Goal: Task Accomplishment & Management: Manage account settings

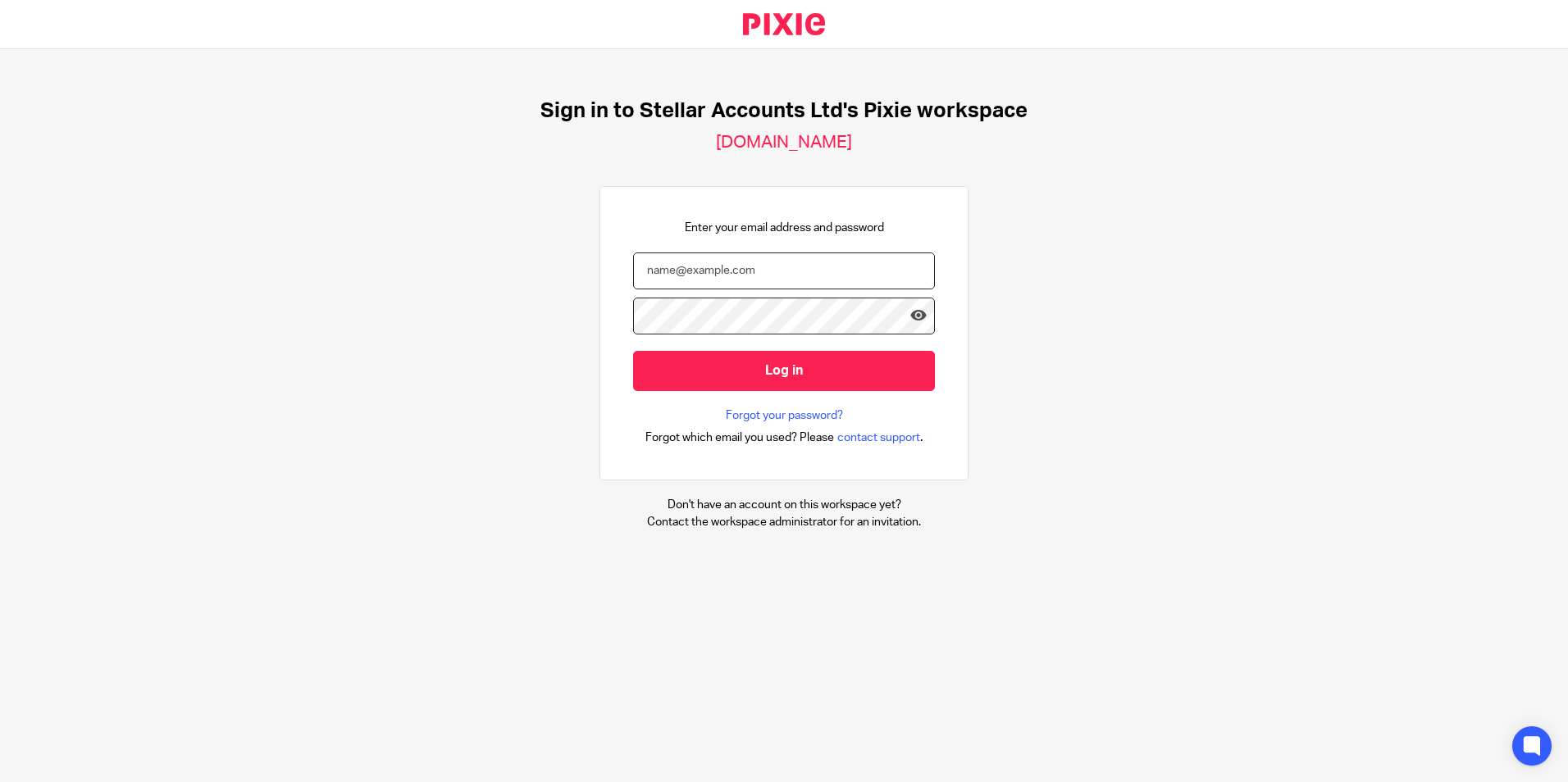
click at [747, 269] on input "email" at bounding box center [783, 271] width 302 height 37
type input "emma.verne@stellaraccounts.co.uk"
click at [633, 351] on input "Log in" at bounding box center [783, 371] width 302 height 40
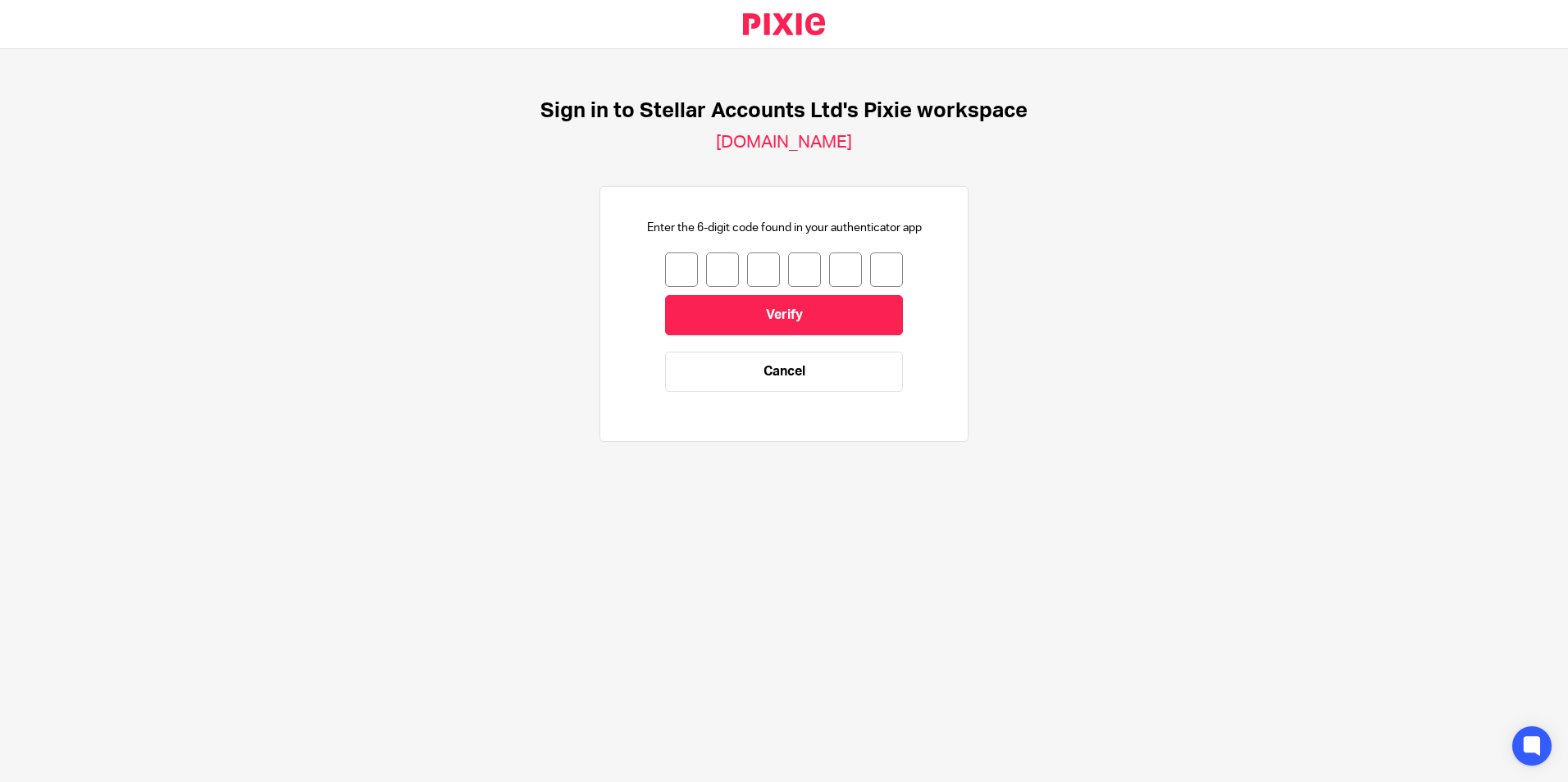
click at [679, 264] on input "number" at bounding box center [682, 270] width 33 height 35
type input "7"
type input "9"
type input "4"
type input "0"
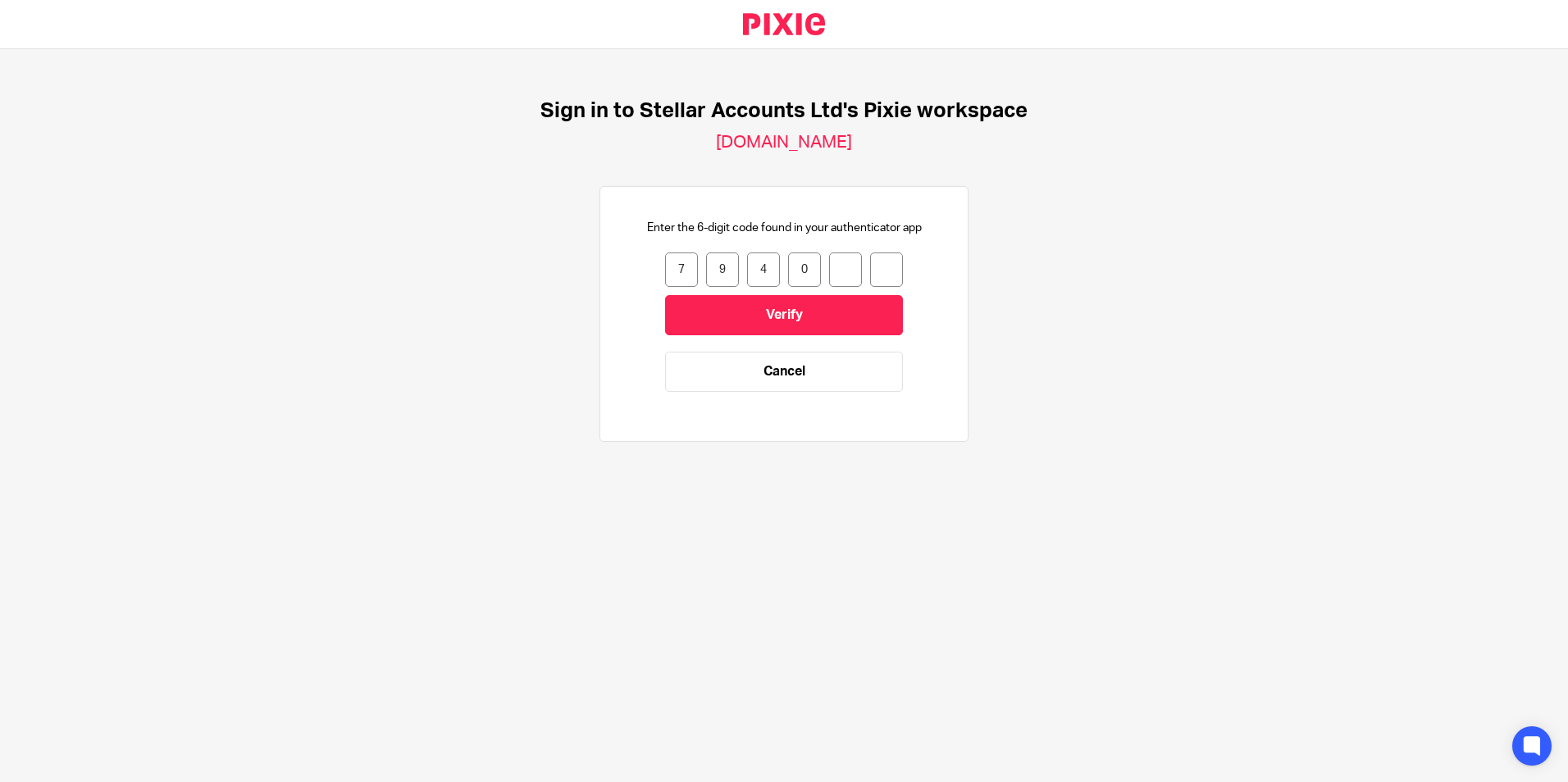
type input "1"
type input "0"
click at [772, 321] on input "Verify" at bounding box center [784, 315] width 238 height 40
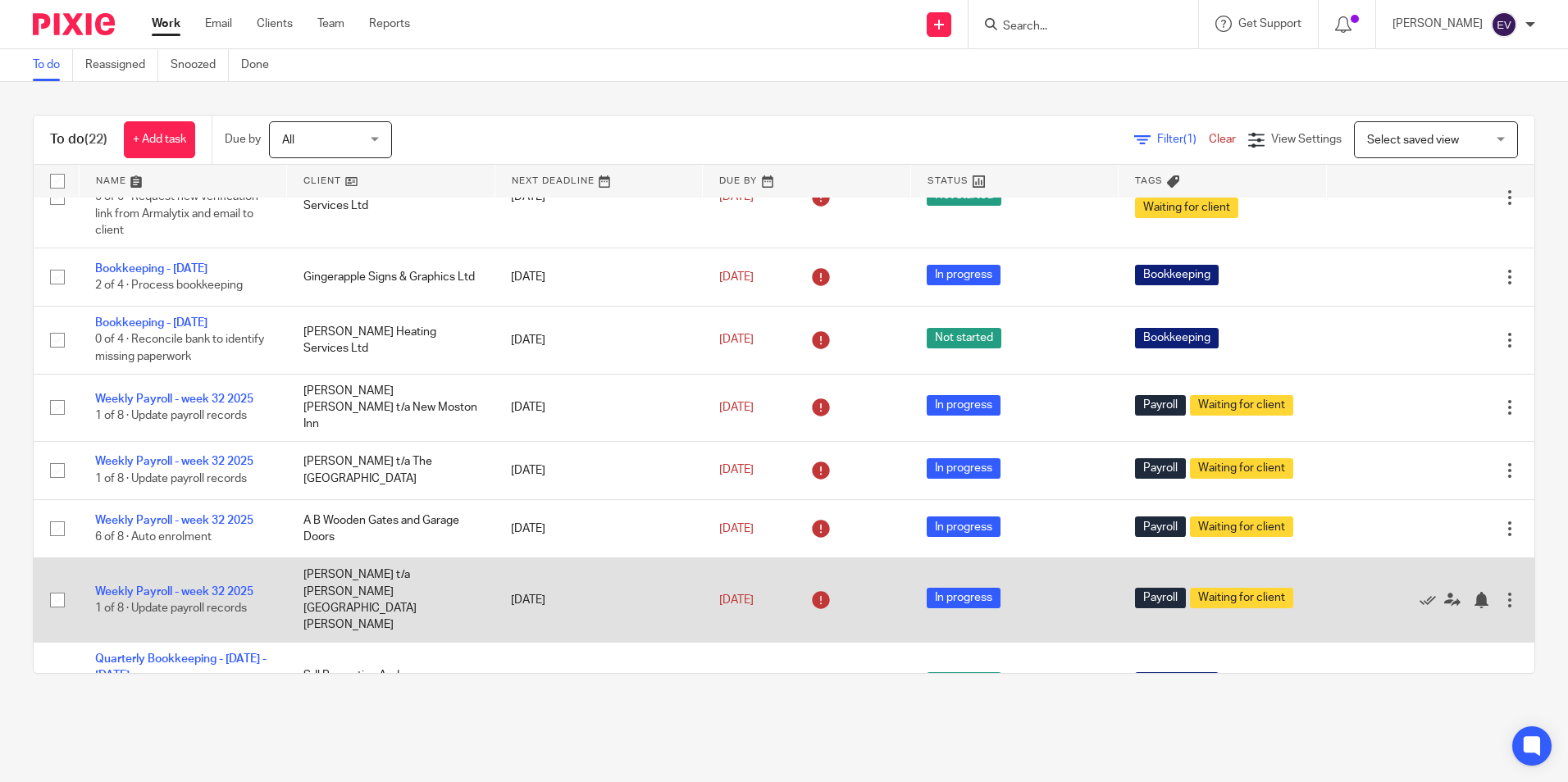
scroll to position [164, 0]
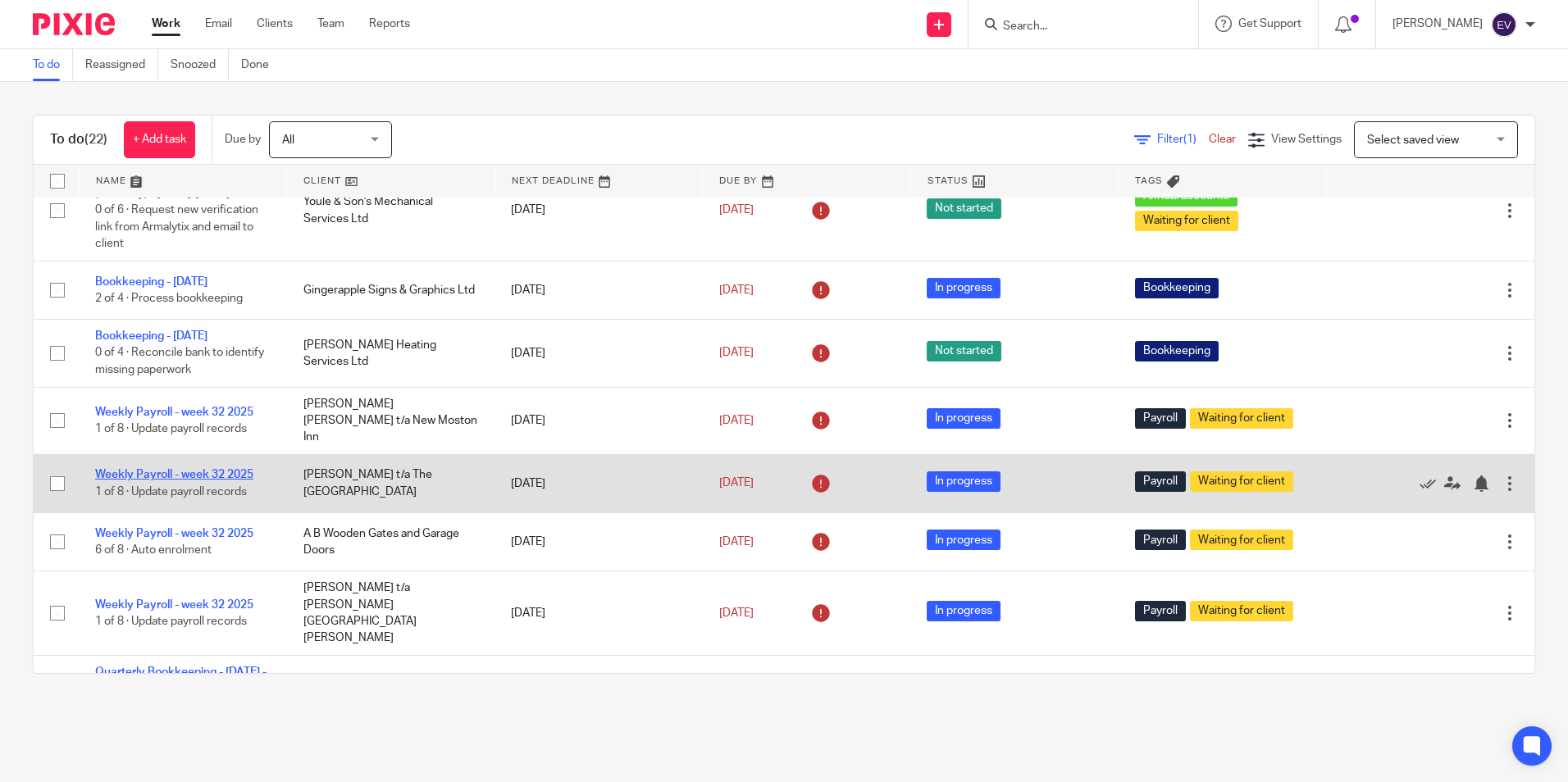
click at [212, 469] on link "Weekly Payroll - week 32 2025" at bounding box center [175, 474] width 158 height 12
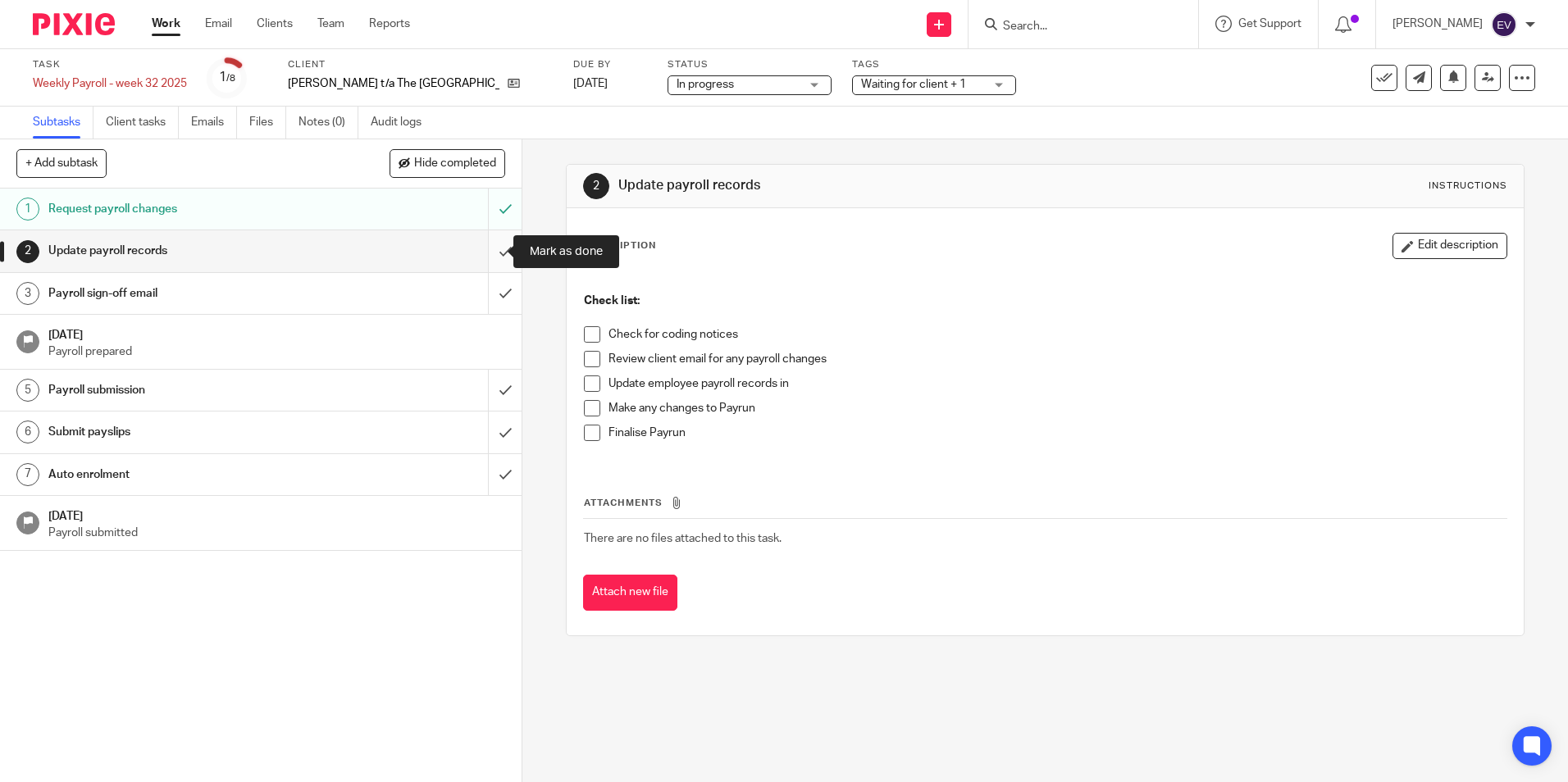
click at [485, 248] on input "submit" at bounding box center [260, 251] width 522 height 41
click at [490, 295] on input "submit" at bounding box center [260, 293] width 522 height 41
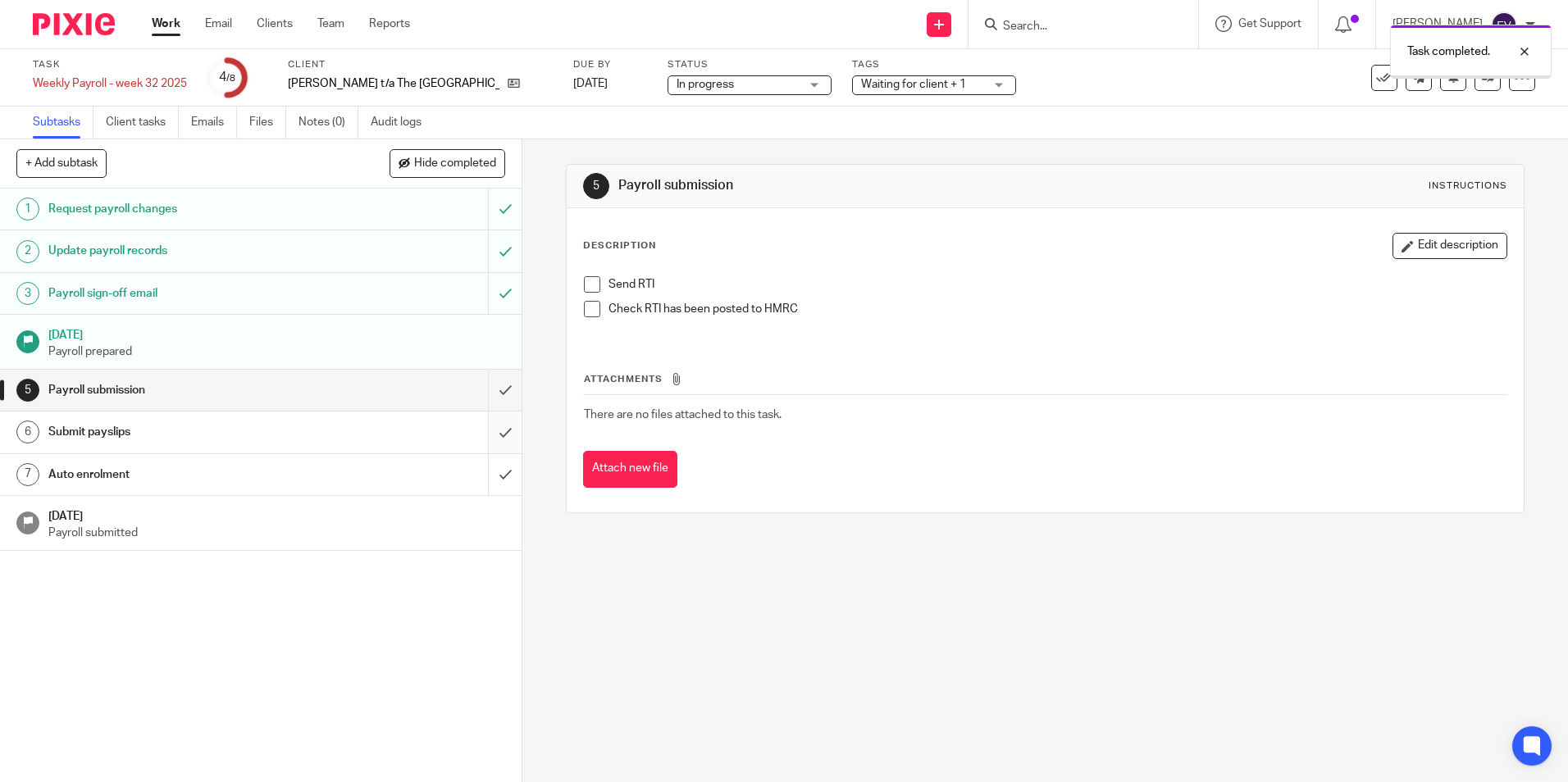
click at [488, 436] on input "submit" at bounding box center [260, 432] width 522 height 41
click at [485, 473] on input "submit" at bounding box center [260, 474] width 522 height 41
click at [482, 390] on input "submit" at bounding box center [260, 390] width 522 height 41
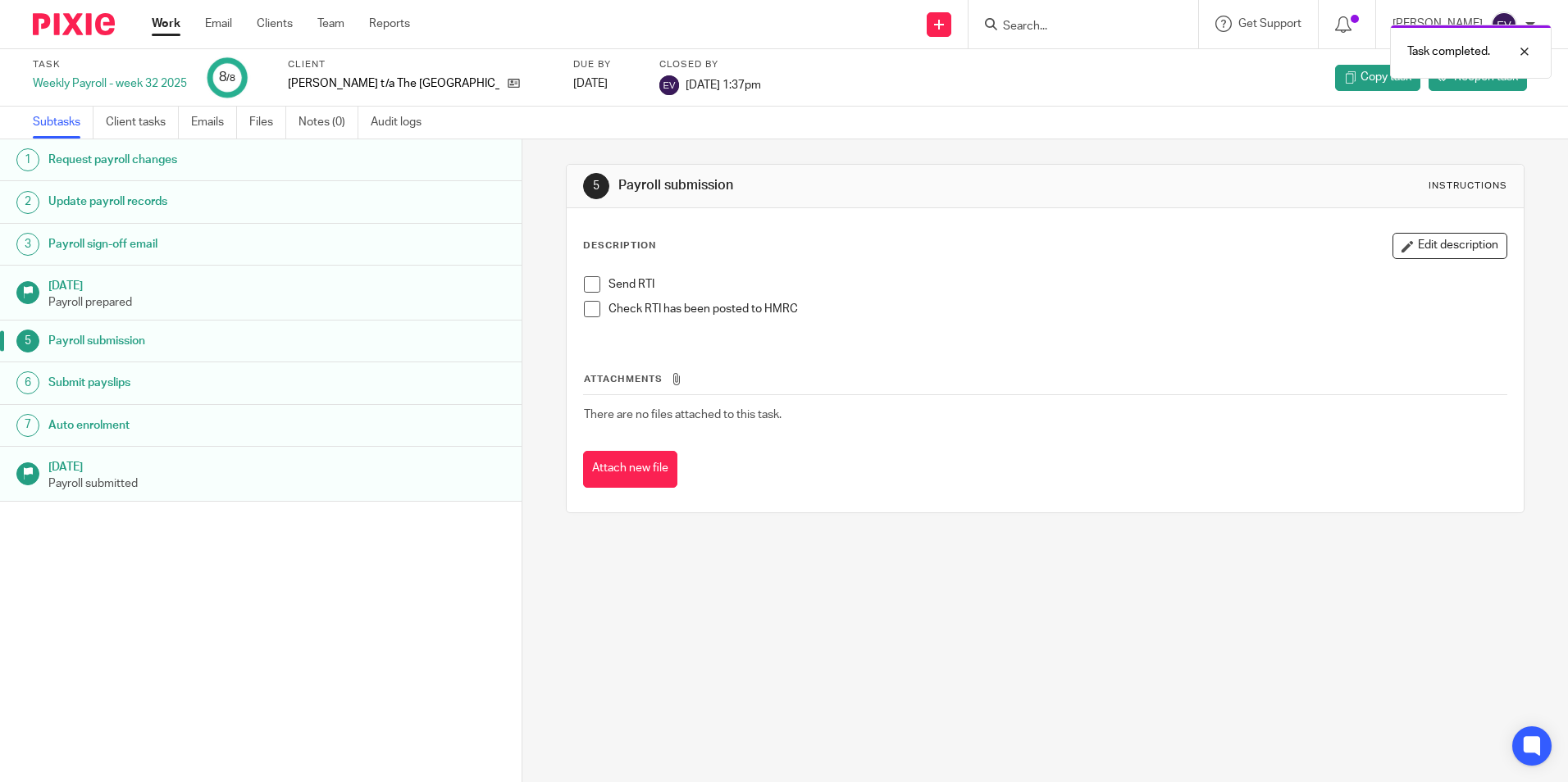
click at [160, 23] on link "Work" at bounding box center [166, 23] width 29 height 16
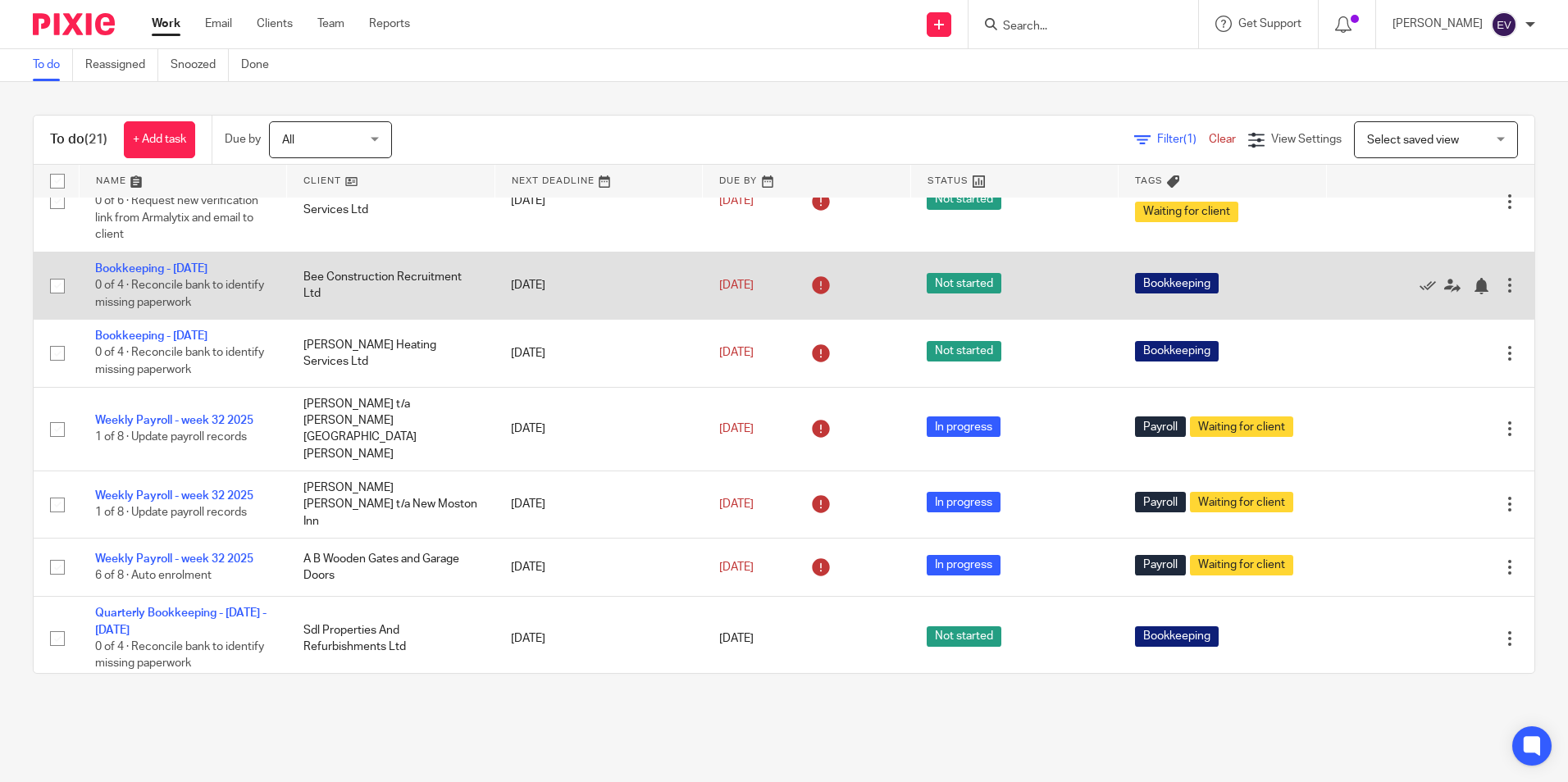
scroll to position [82, 0]
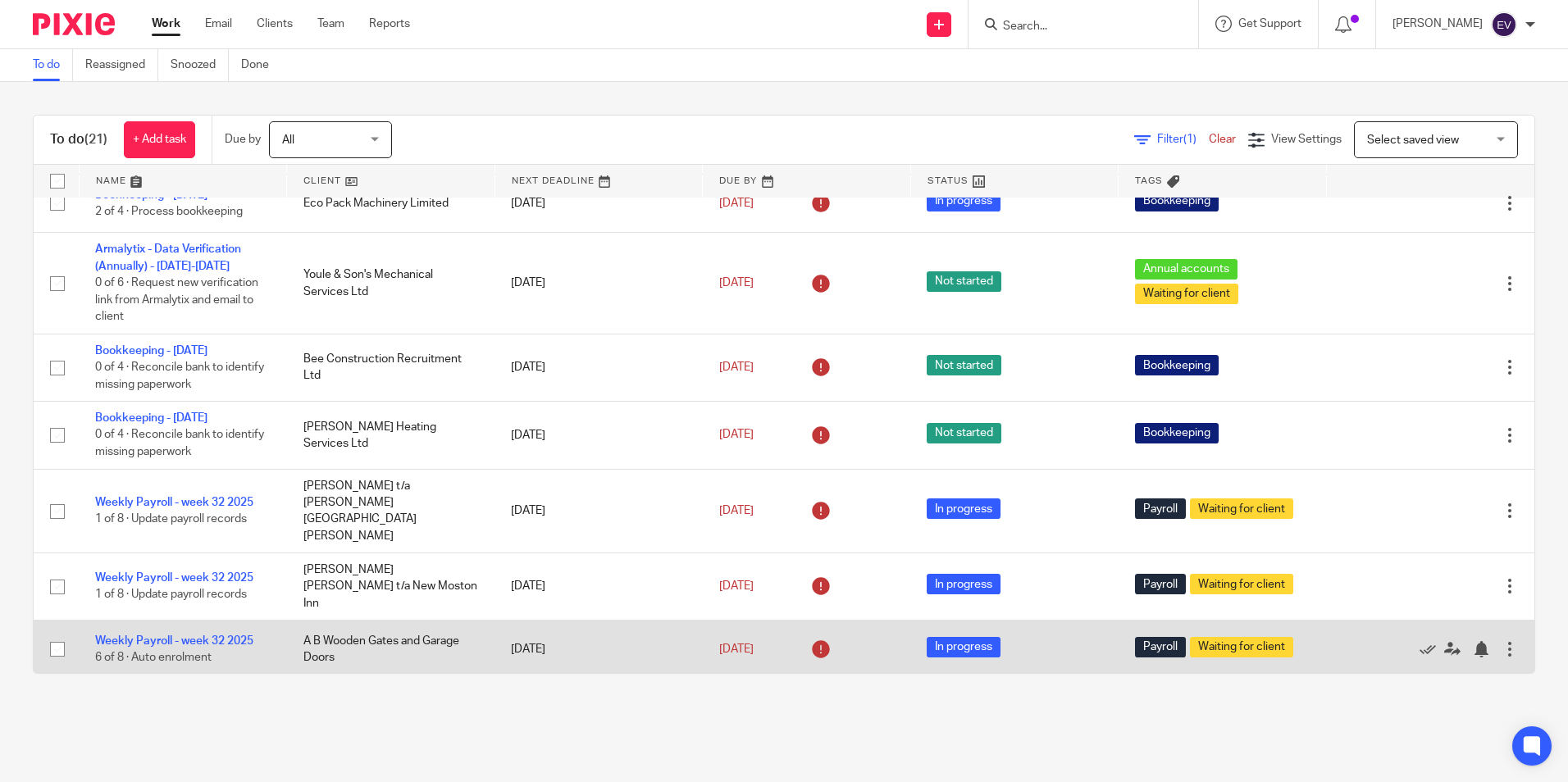
click at [207, 620] on td "Weekly Payroll - week 32 2025 6 of 8 · Auto enrolment" at bounding box center [183, 649] width 208 height 58
click at [202, 635] on link "Weekly Payroll - week 32 2025" at bounding box center [175, 641] width 158 height 12
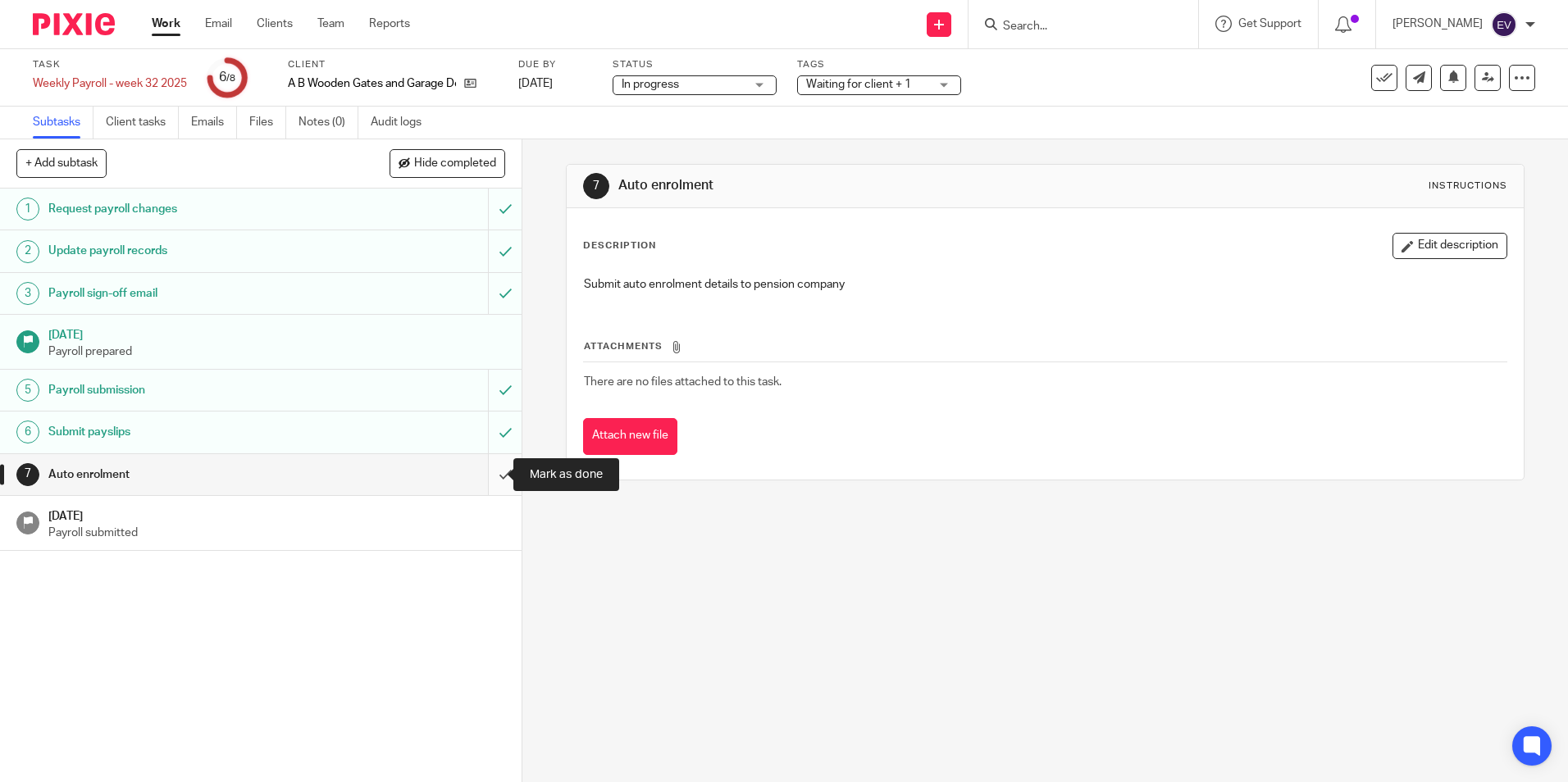
click at [494, 479] on input "submit" at bounding box center [260, 474] width 522 height 41
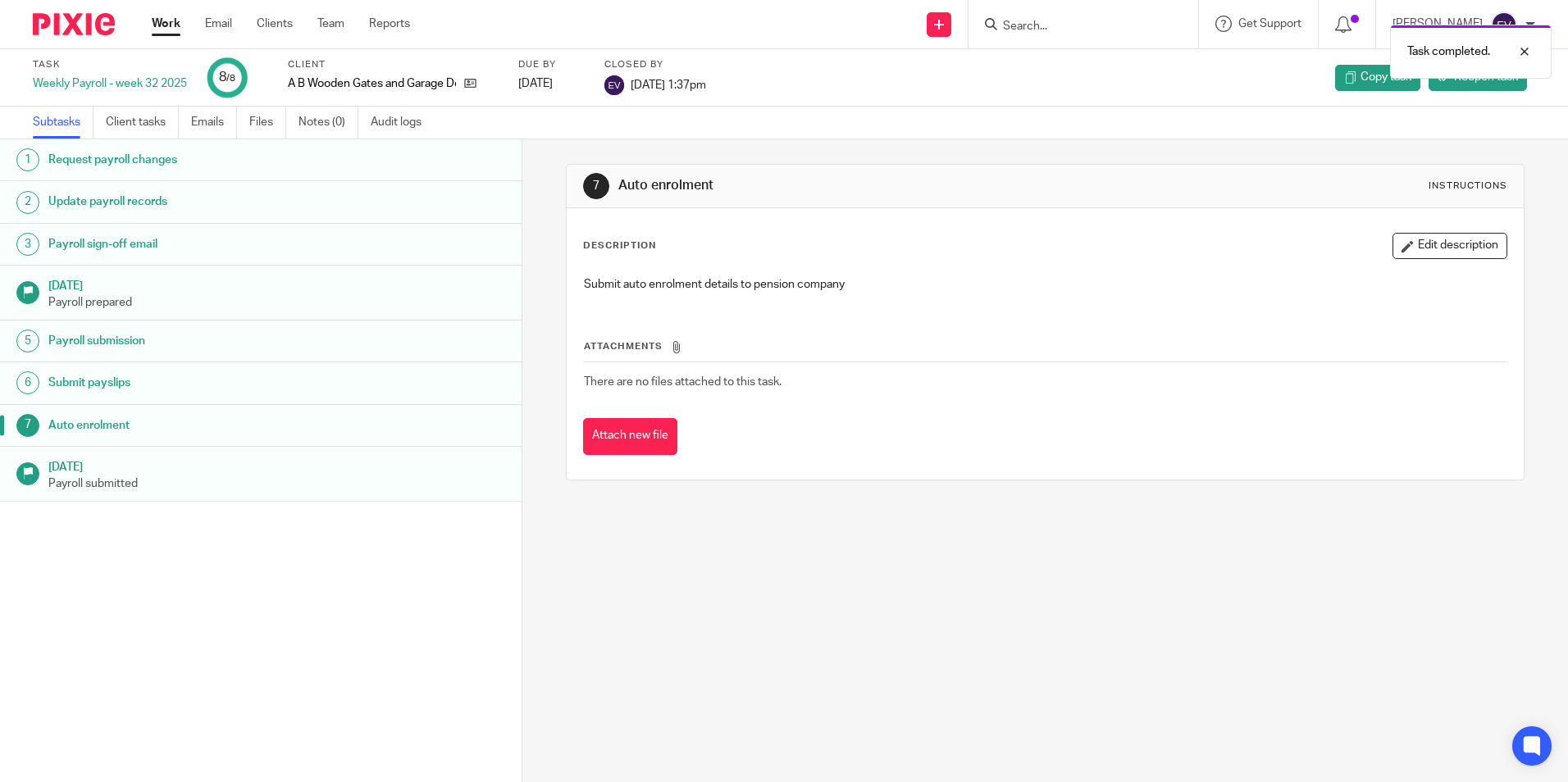
click at [173, 22] on link "Work" at bounding box center [166, 23] width 29 height 16
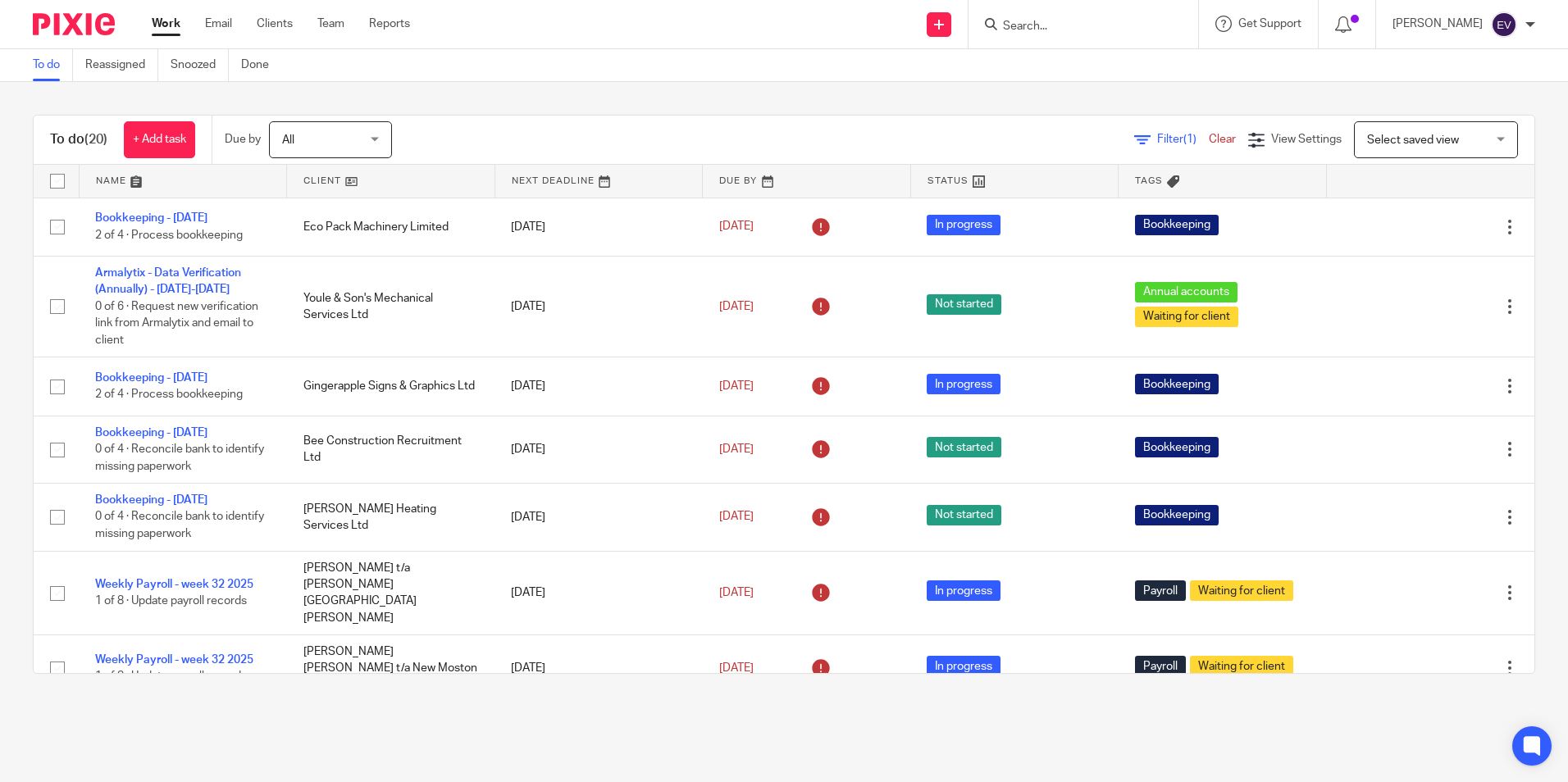
click at [353, 146] on span "All" at bounding box center [325, 140] width 87 height 35
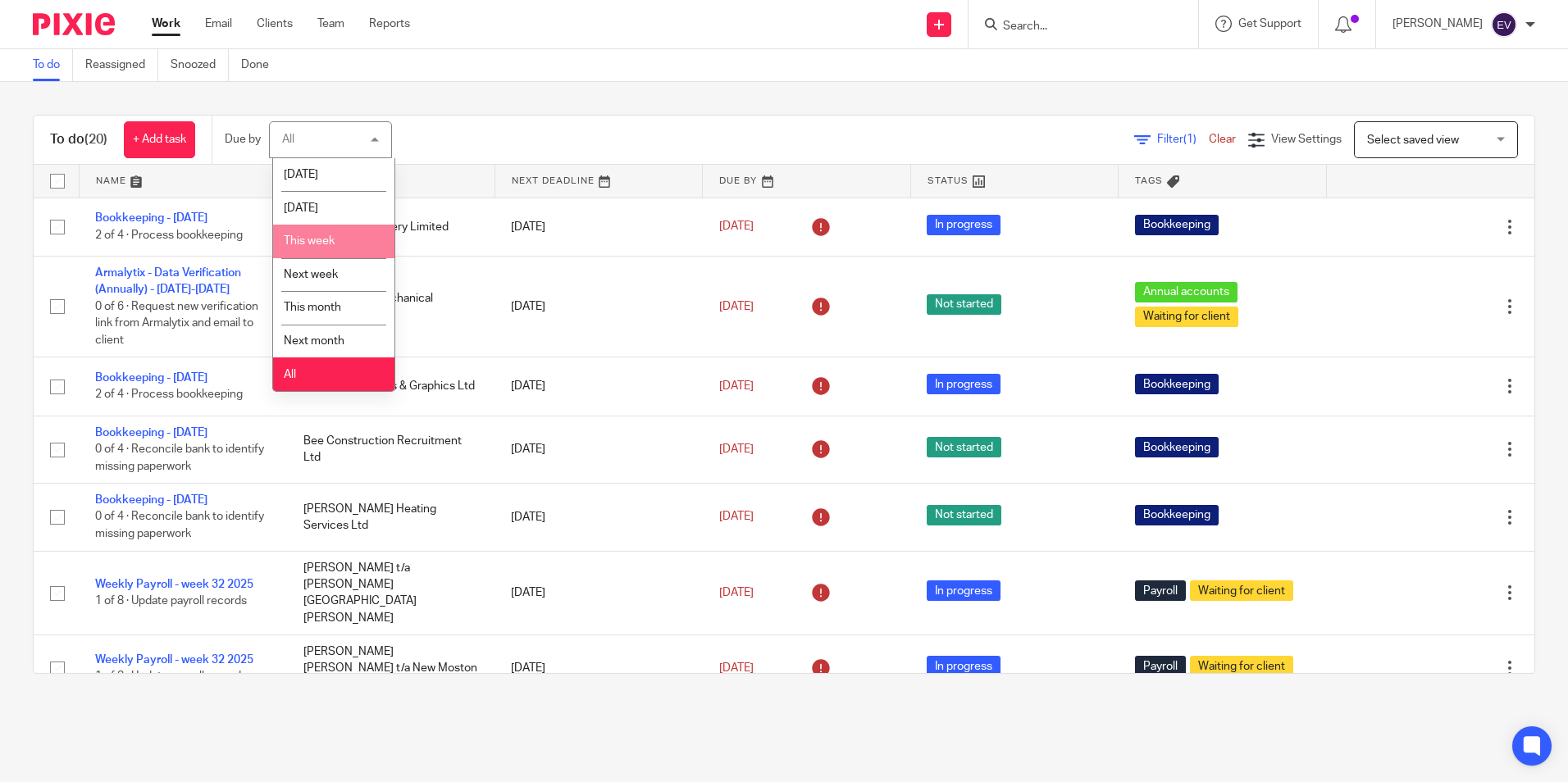
click at [344, 236] on li "This week" at bounding box center [334, 241] width 122 height 34
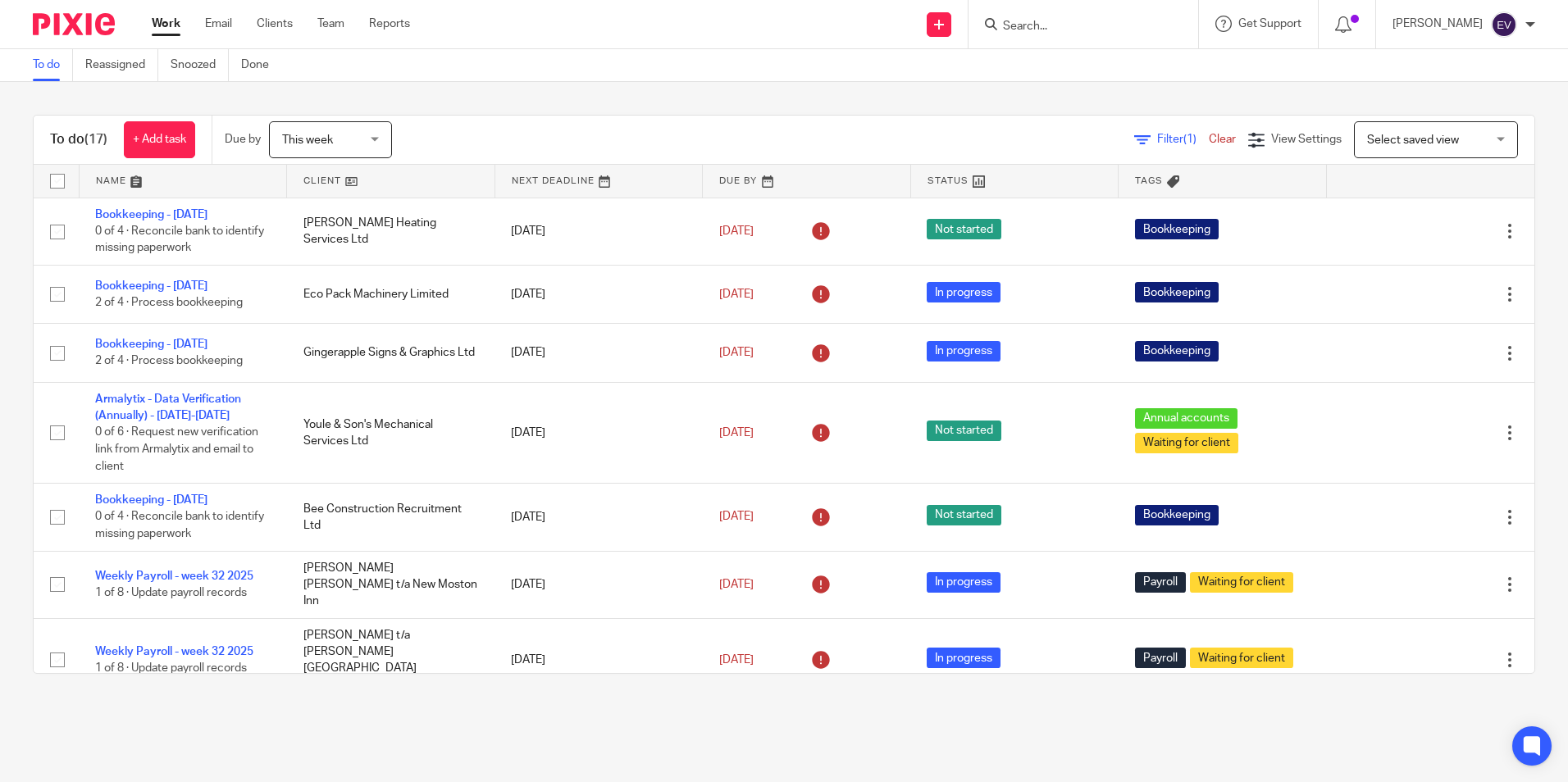
click at [340, 131] on span "This week" at bounding box center [325, 140] width 87 height 35
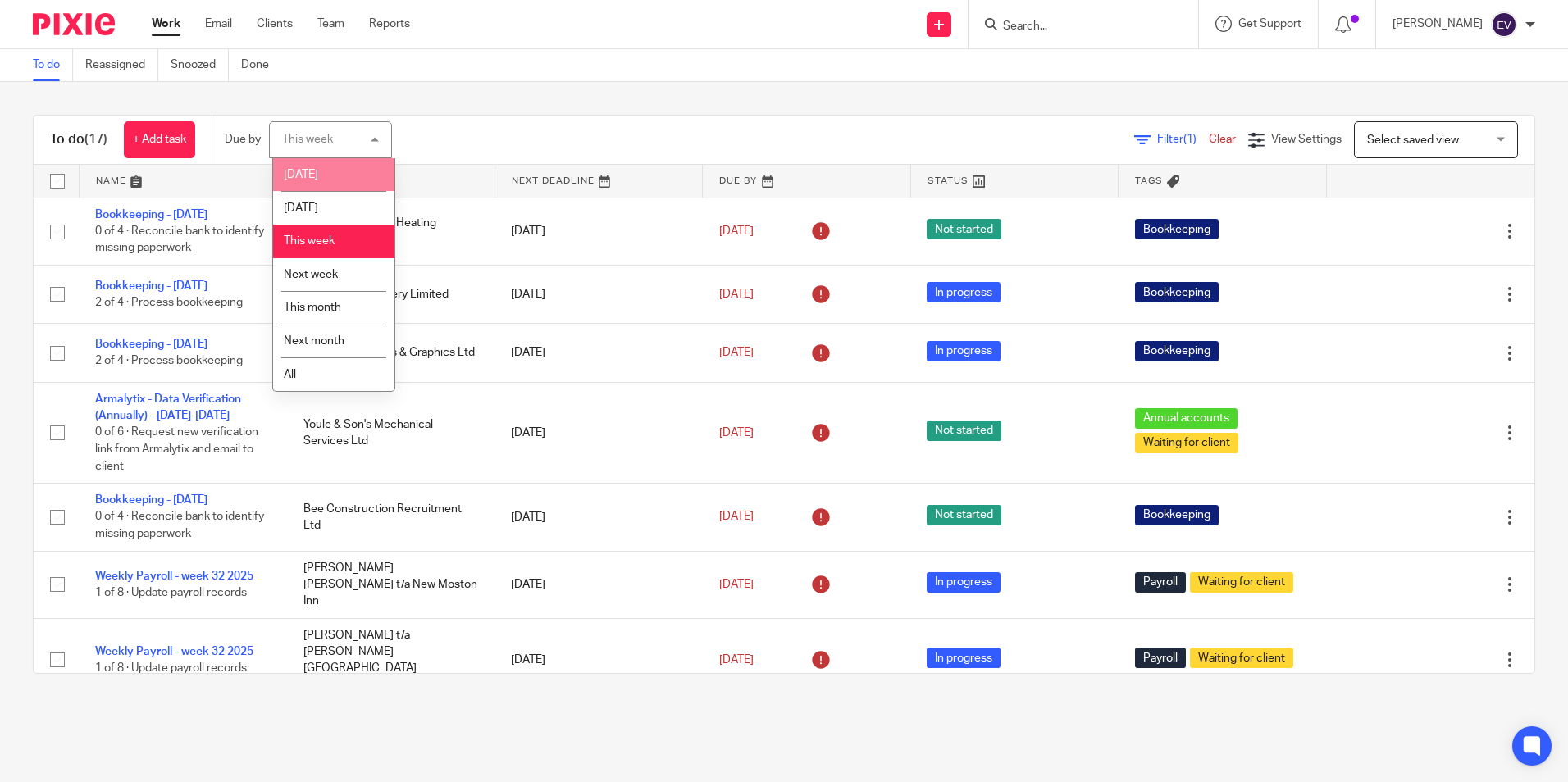
click at [339, 170] on li "Today" at bounding box center [334, 175] width 122 height 34
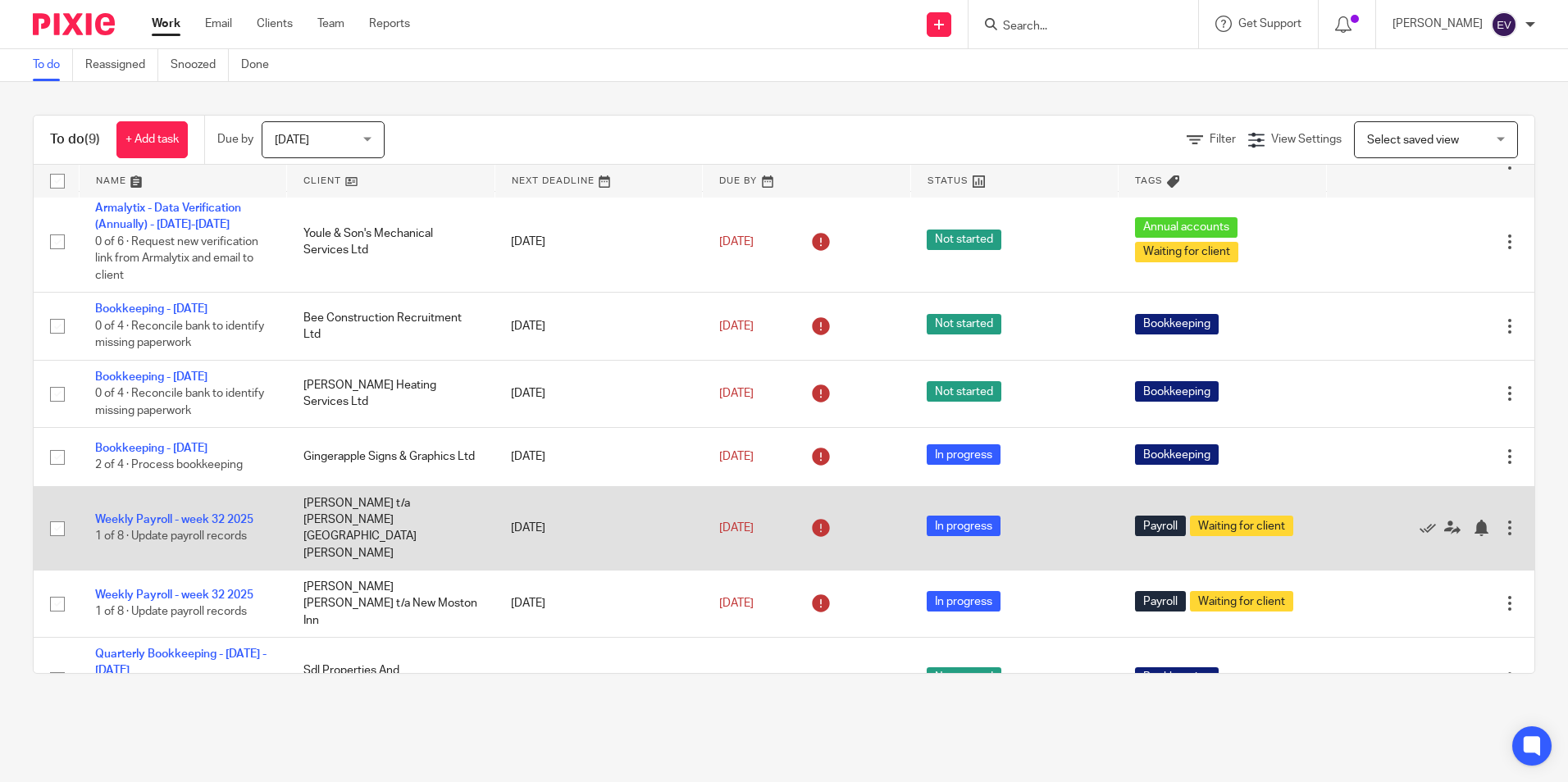
scroll to position [146, 0]
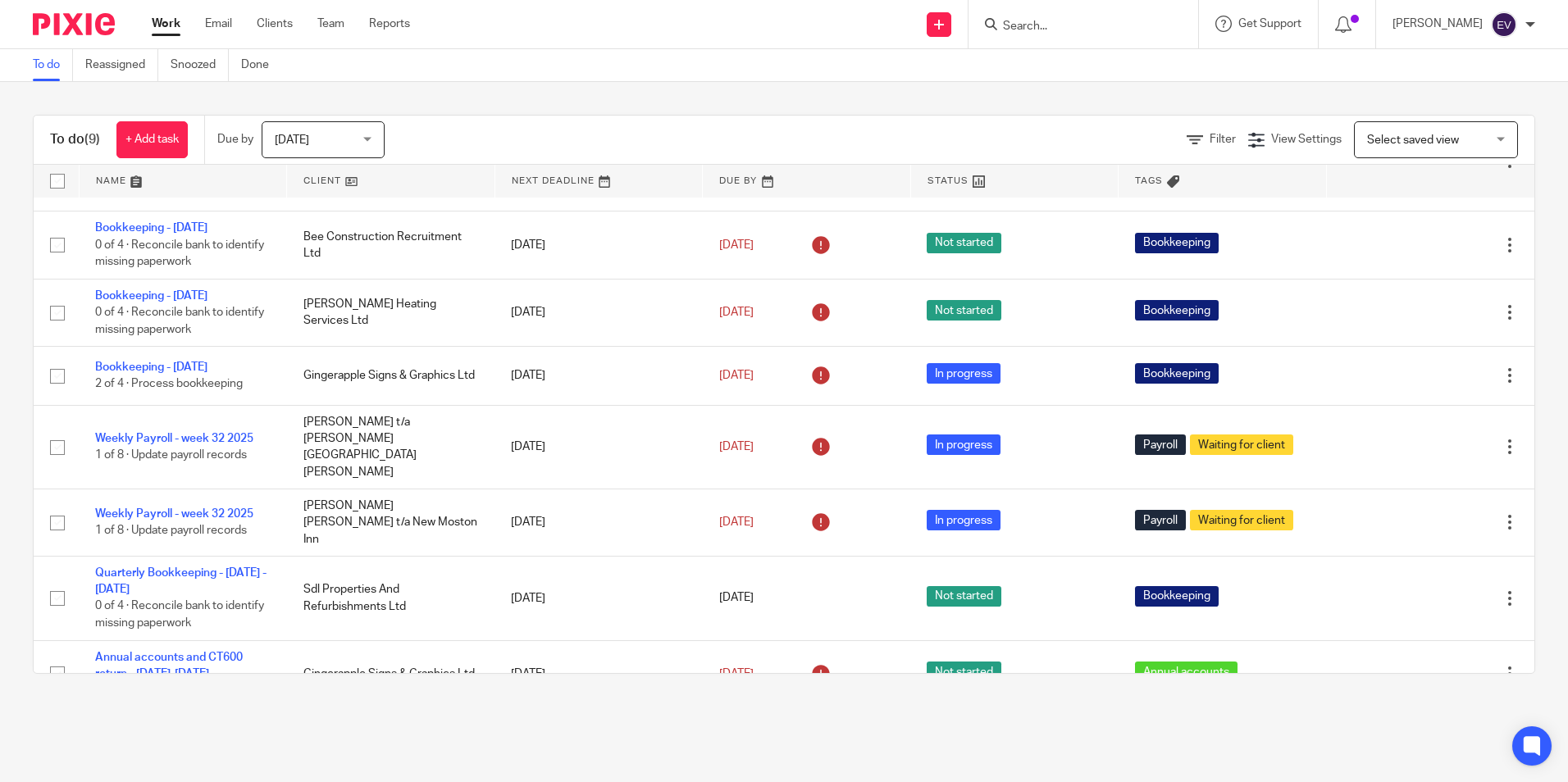
click at [328, 137] on span "[DATE]" at bounding box center [318, 140] width 87 height 35
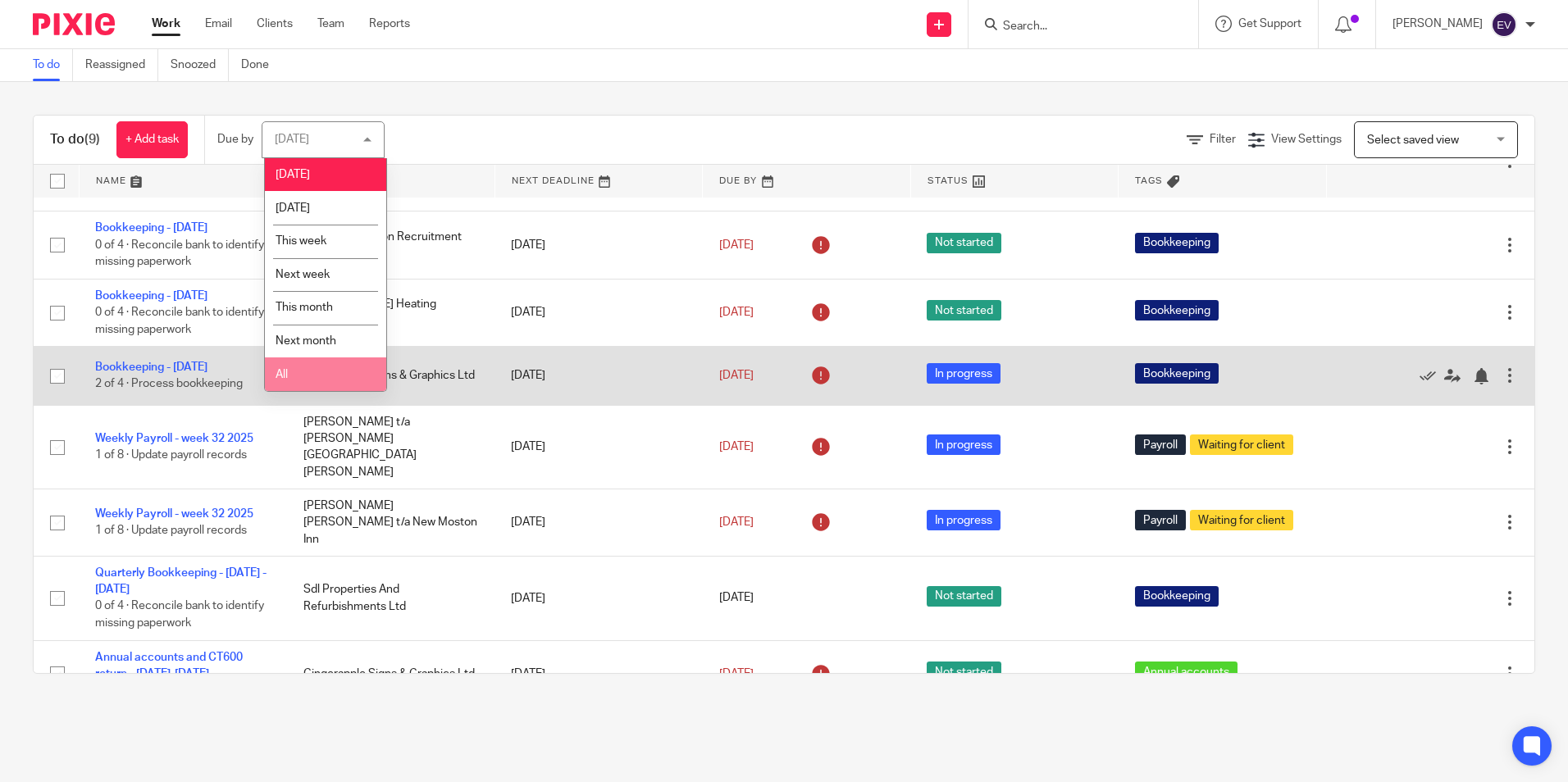
click at [318, 374] on li "All" at bounding box center [326, 374] width 122 height 34
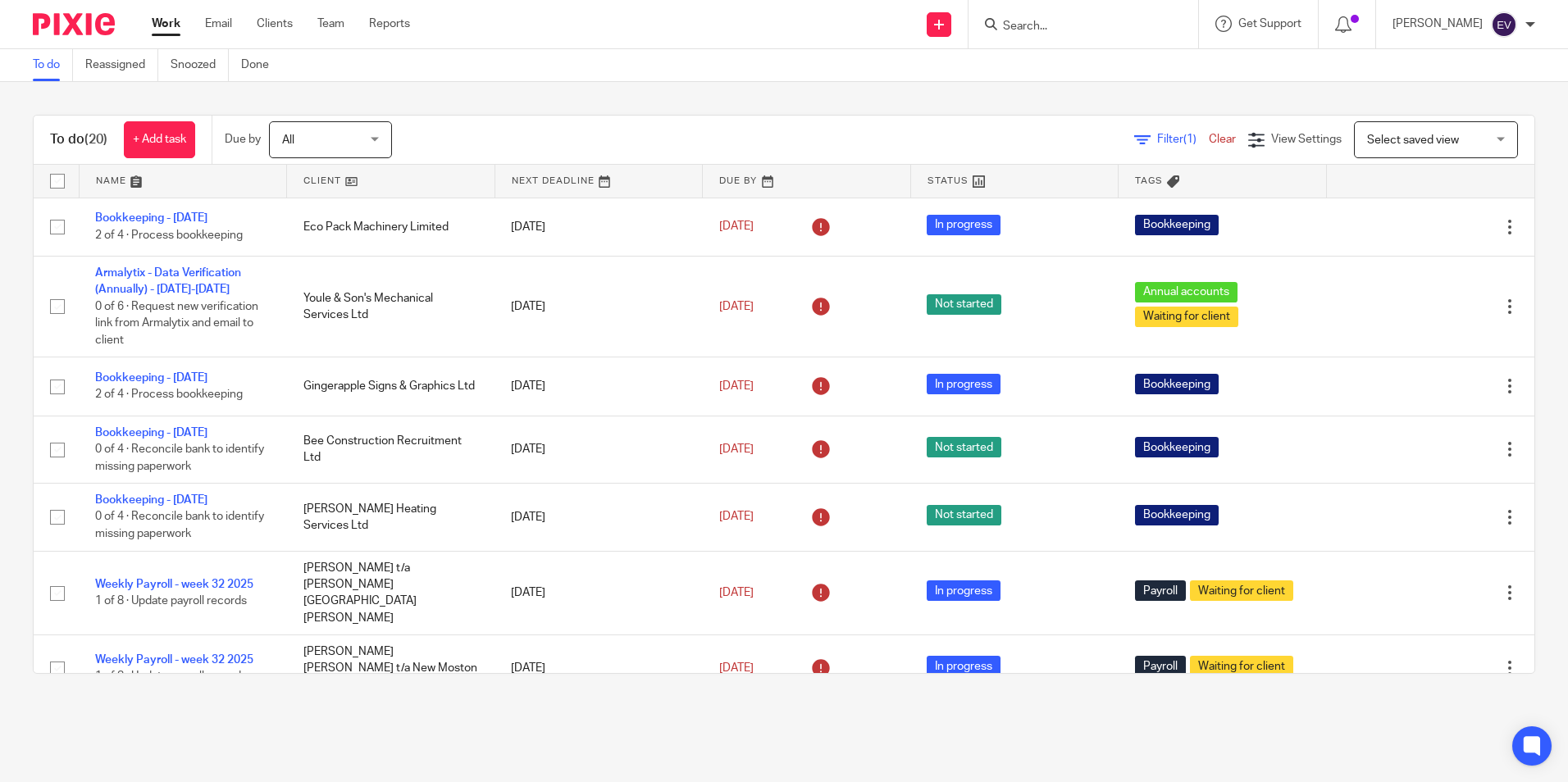
click at [344, 183] on link at bounding box center [391, 181] width 207 height 33
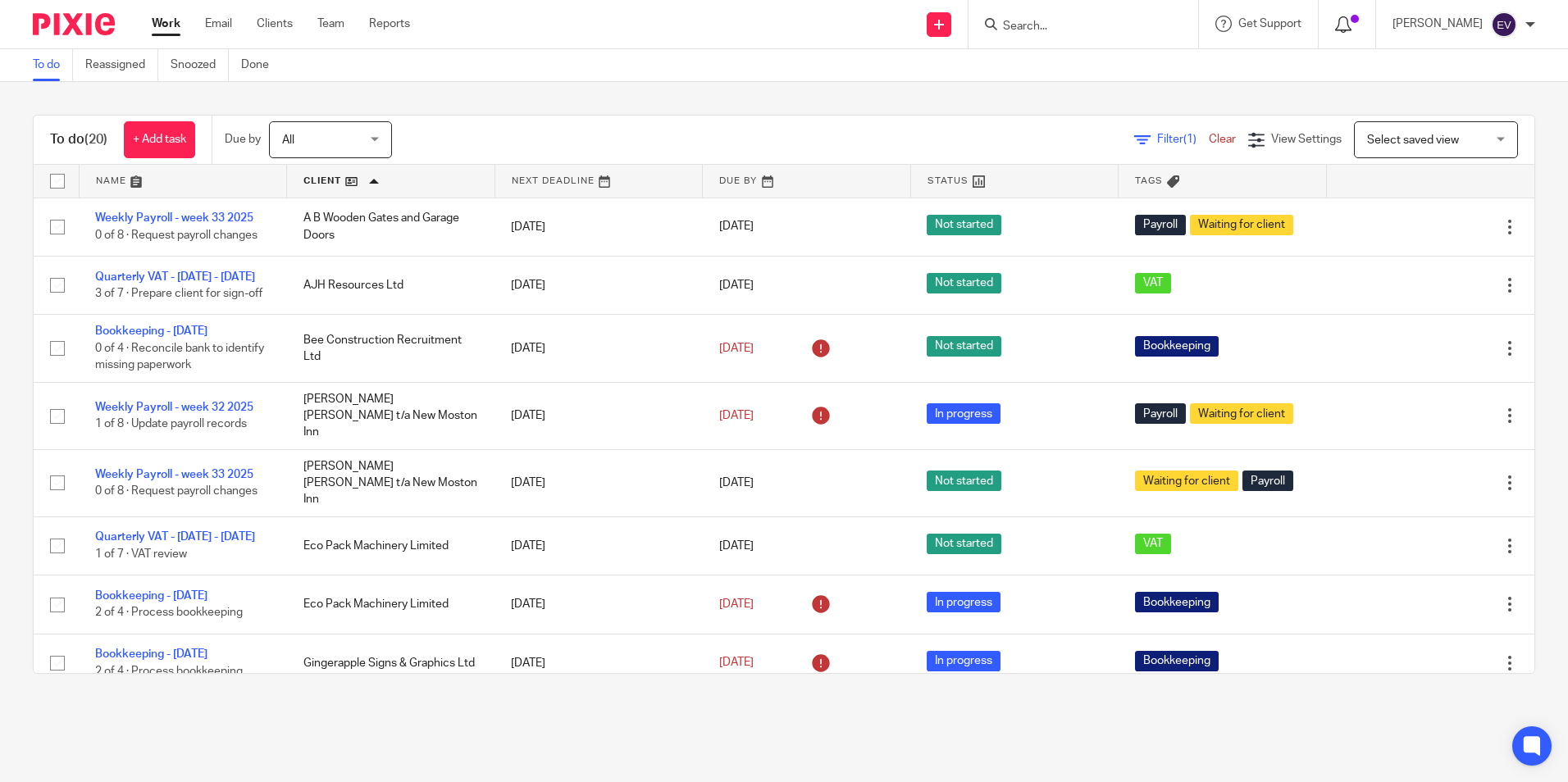
click at [1351, 26] on icon at bounding box center [1342, 24] width 16 height 16
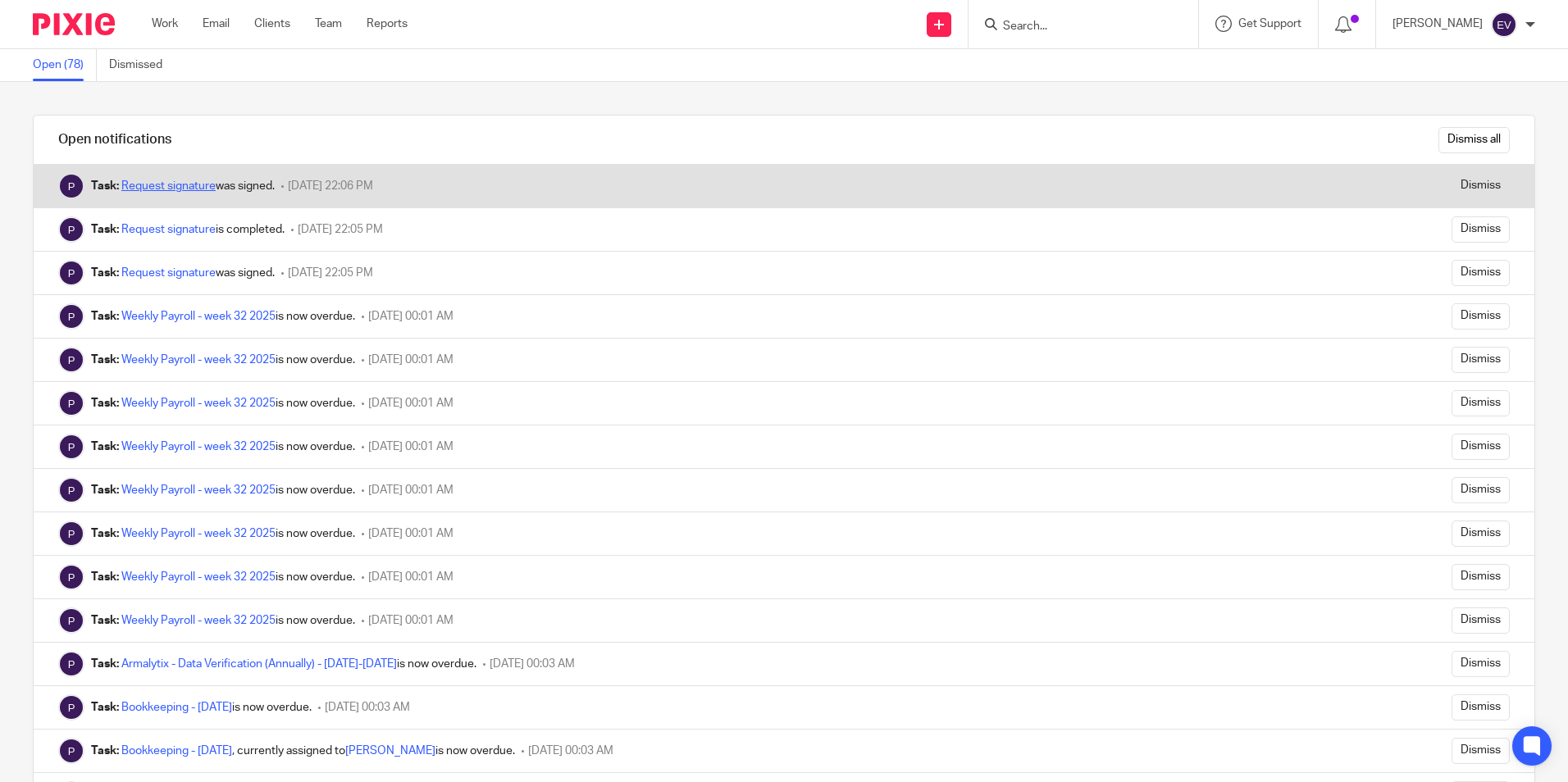
click at [201, 185] on link "Request signature" at bounding box center [169, 186] width 95 height 12
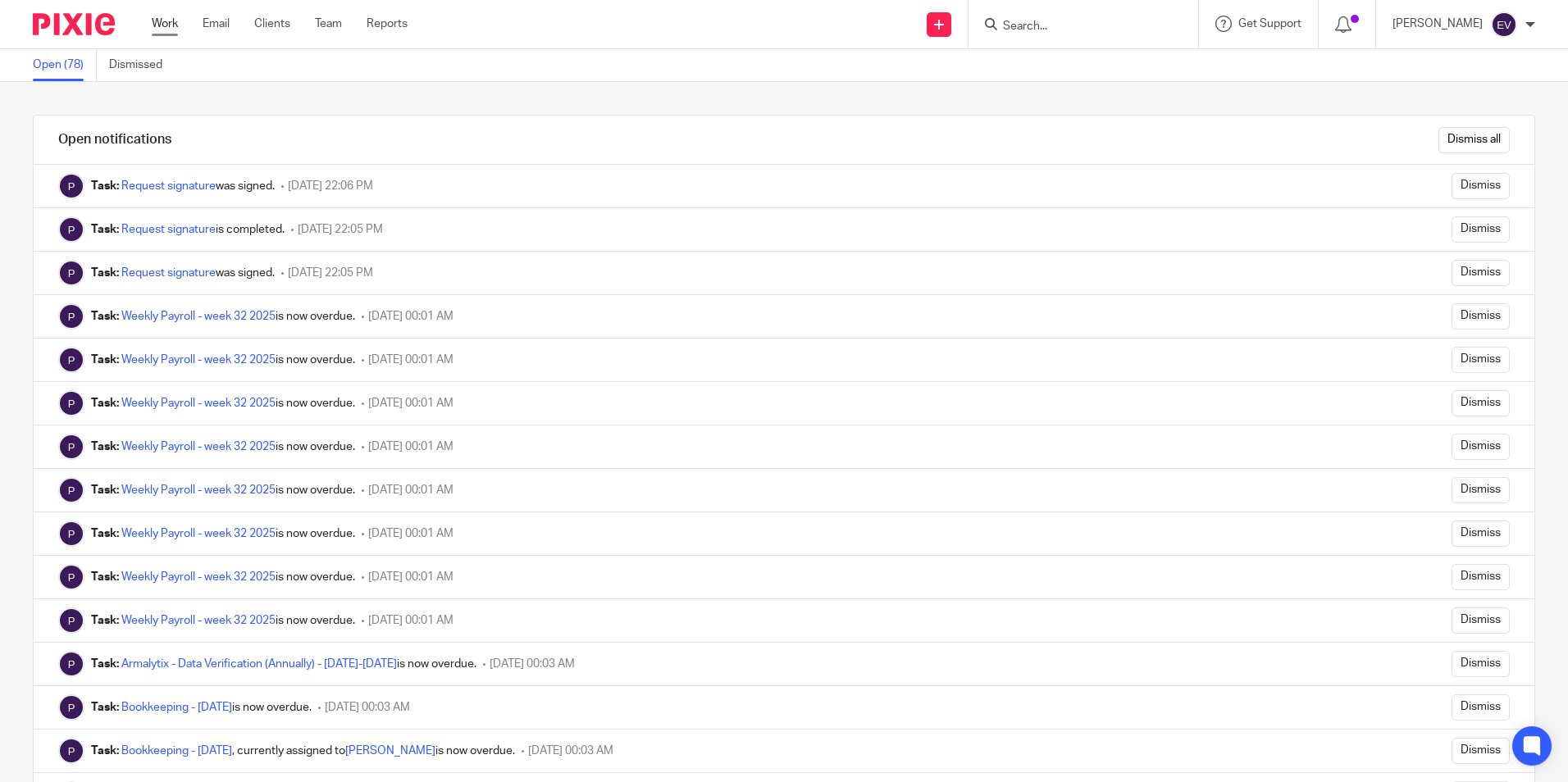
click at [171, 20] on link "Work" at bounding box center [164, 23] width 26 height 16
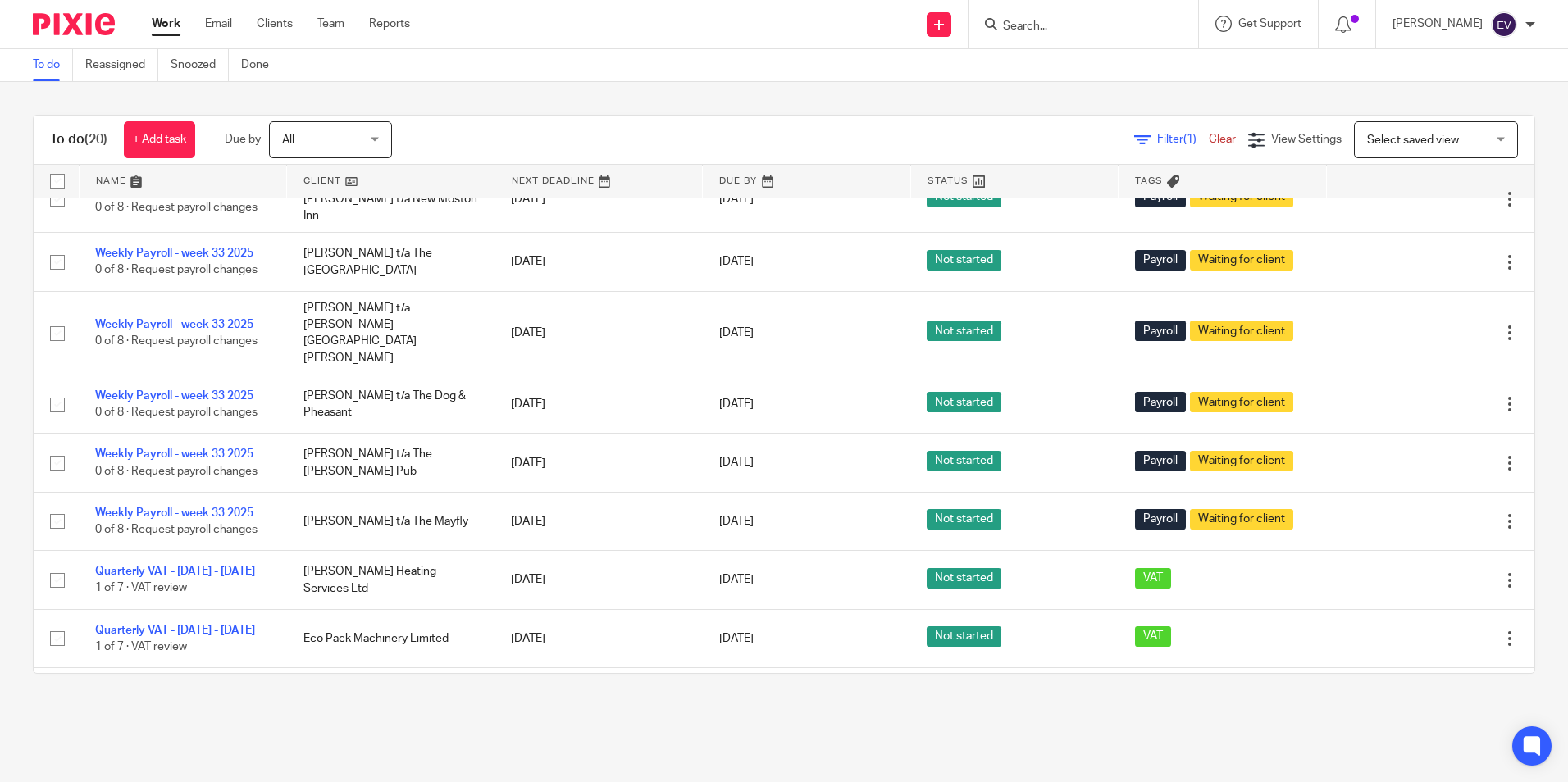
scroll to position [791, 0]
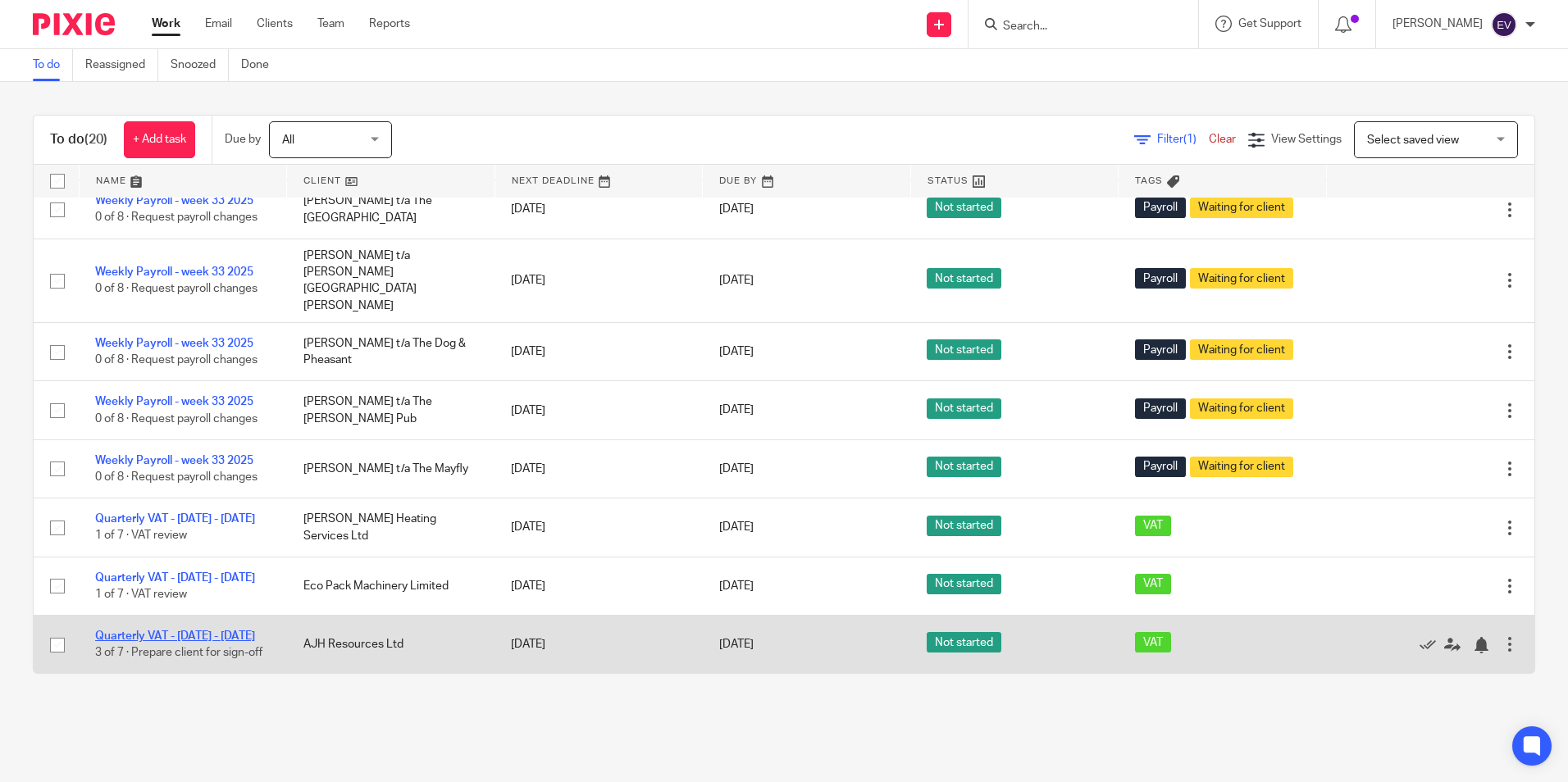
click at [227, 631] on link "Quarterly VAT - [DATE] - [DATE]" at bounding box center [176, 636] width 160 height 12
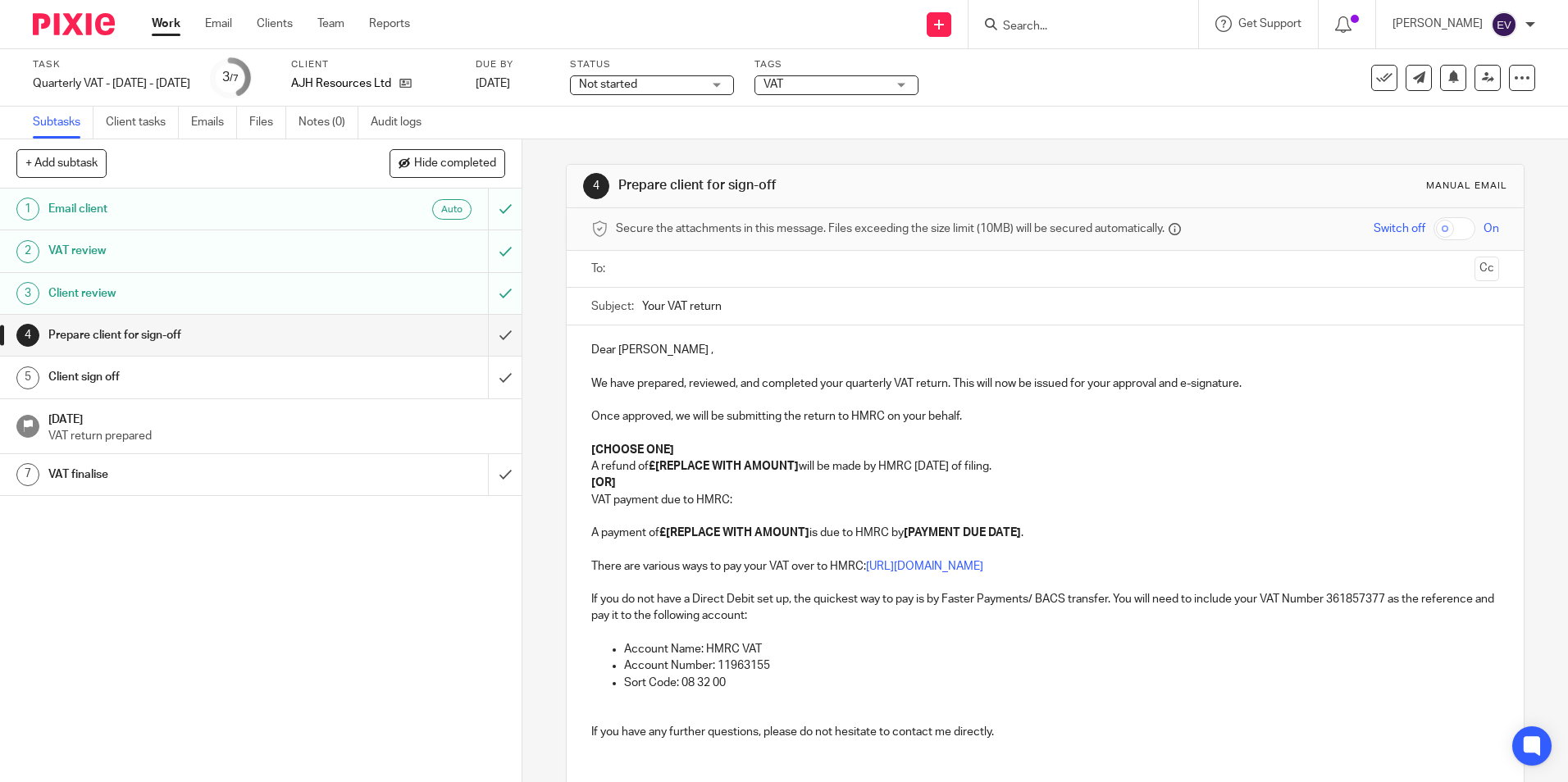
click at [650, 271] on input "text" at bounding box center [1044, 270] width 846 height 19
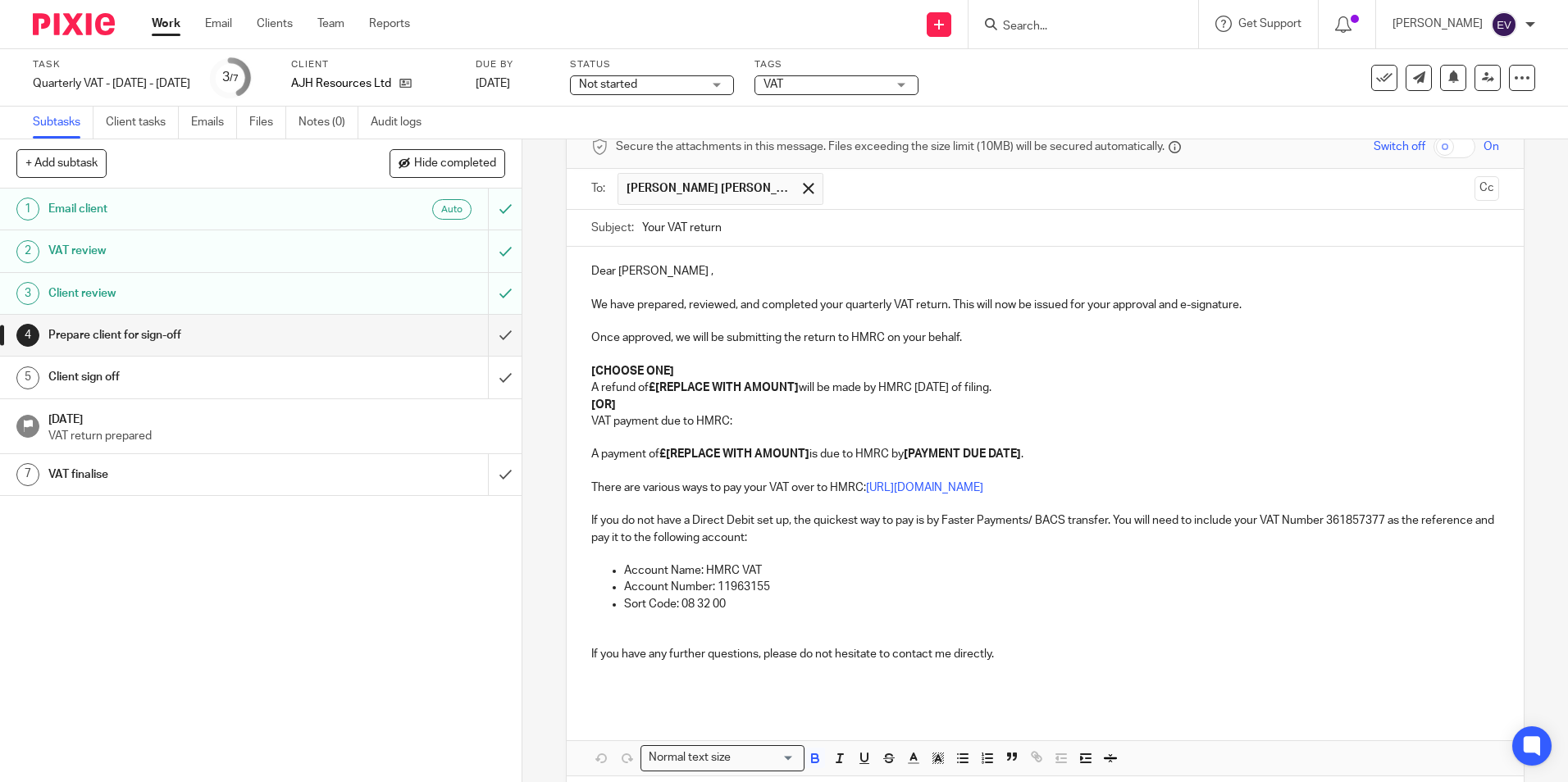
click at [615, 409] on p "[OR]" at bounding box center [1044, 405] width 906 height 16
drag, startPoint x: 616, startPoint y: 405, endPoint x: 584, endPoint y: 374, distance: 44.6
click at [584, 374] on div "Dear Victoria , We have prepared, reviewed, and completed your quarterly VAT re…" at bounding box center [1044, 477] width 956 height 461
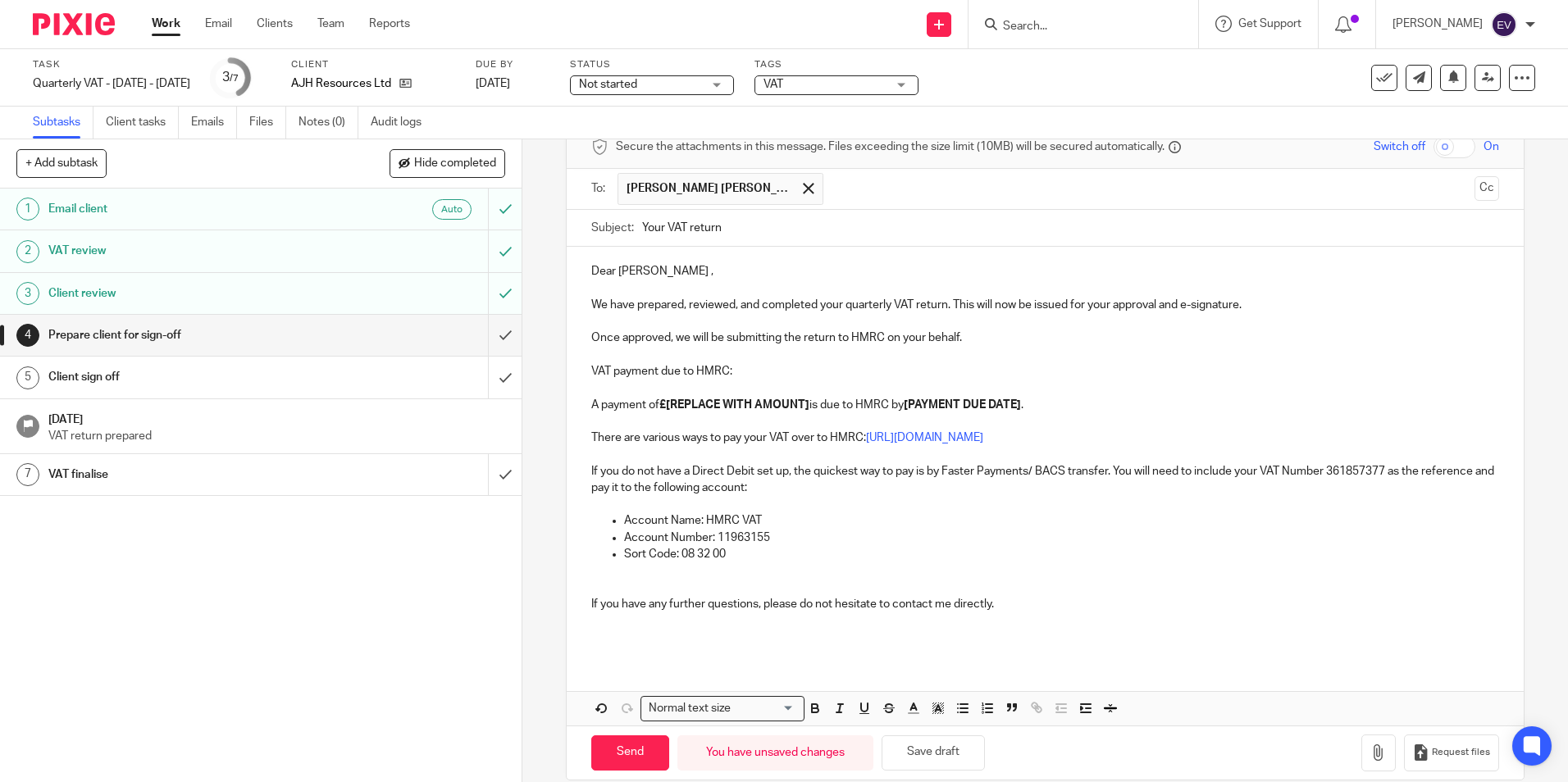
drag, startPoint x: 780, startPoint y: 408, endPoint x: 808, endPoint y: 404, distance: 28.3
click at [781, 406] on strong "£[REPLACE WITH AMOUNT]" at bounding box center [735, 405] width 150 height 12
drag, startPoint x: 792, startPoint y: 402, endPoint x: 665, endPoint y: 405, distance: 127.0
click at [665, 405] on p "A payment of £[REPLACE WITH AMOUNT] is due to HMRC by [PAYMENT DUE DATE] ." at bounding box center [1044, 405] width 906 height 16
drag, startPoint x: 937, startPoint y: 399, endPoint x: 810, endPoint y: 405, distance: 127.1
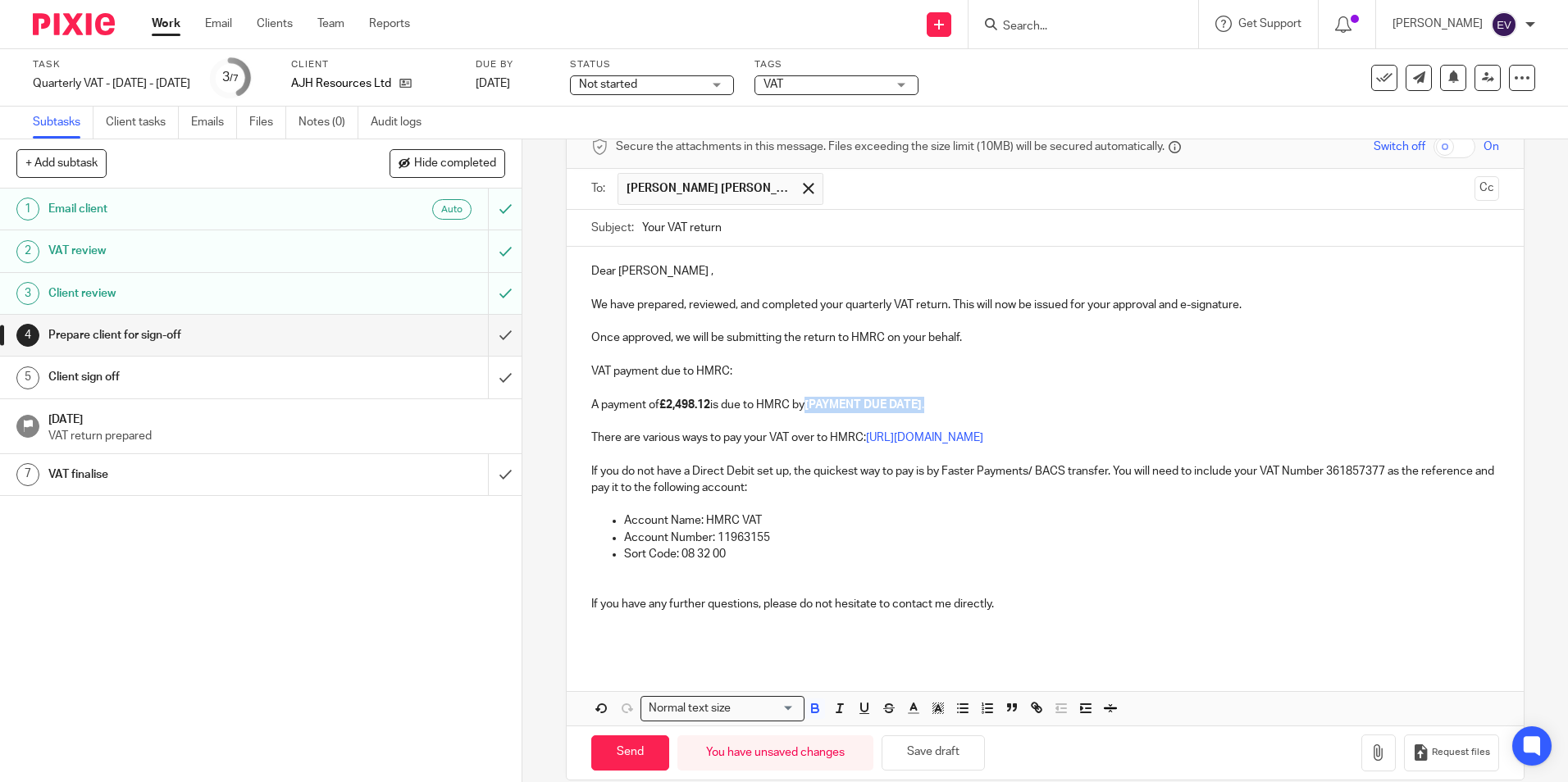
click at [810, 405] on p "A payment of £2,498.12 is due to HMRC by [PAYMENT DUE DATE] ." at bounding box center [1044, 405] width 906 height 16
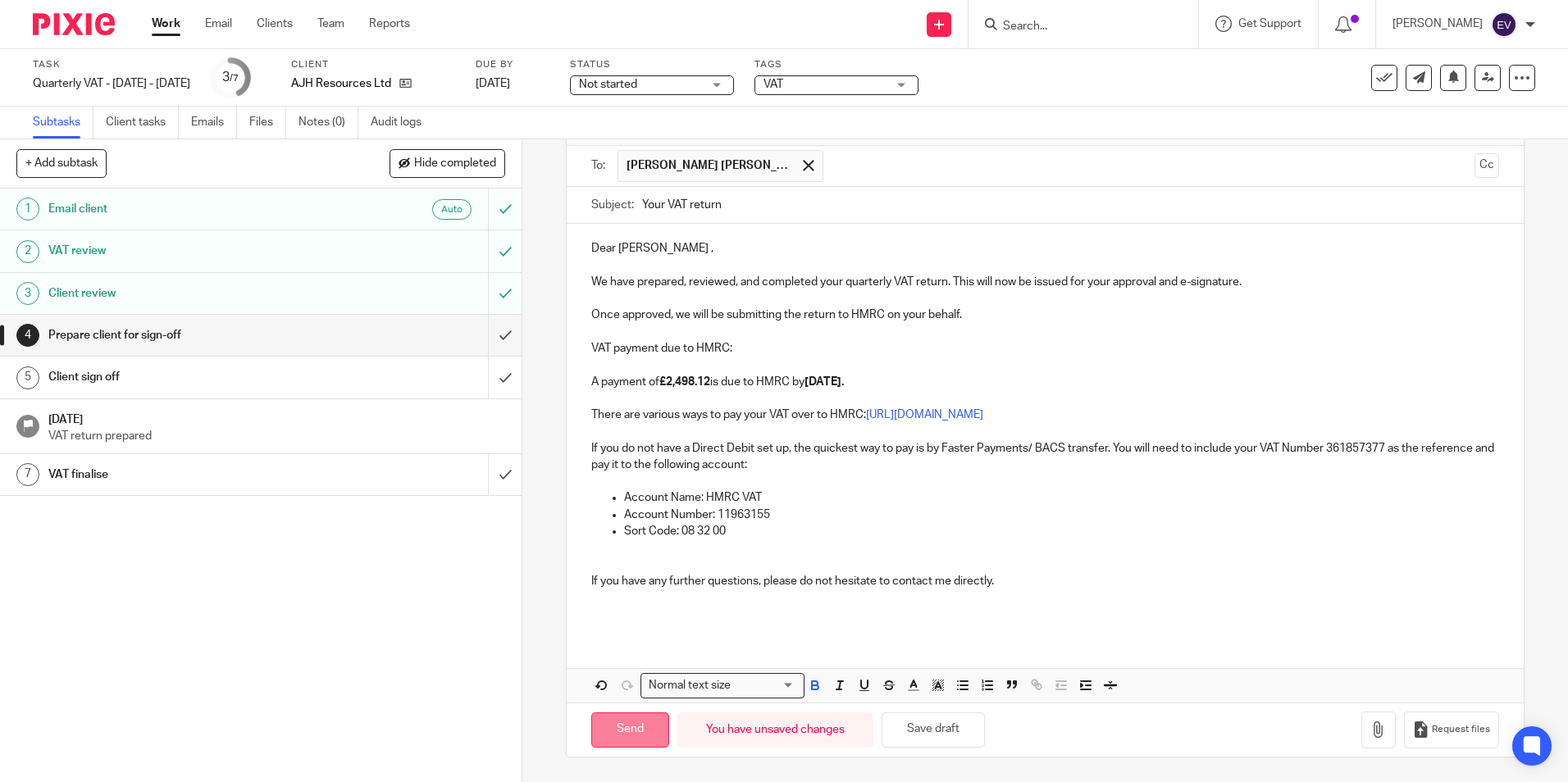
click at [635, 729] on input "Send" at bounding box center [630, 730] width 78 height 36
type input "Sent"
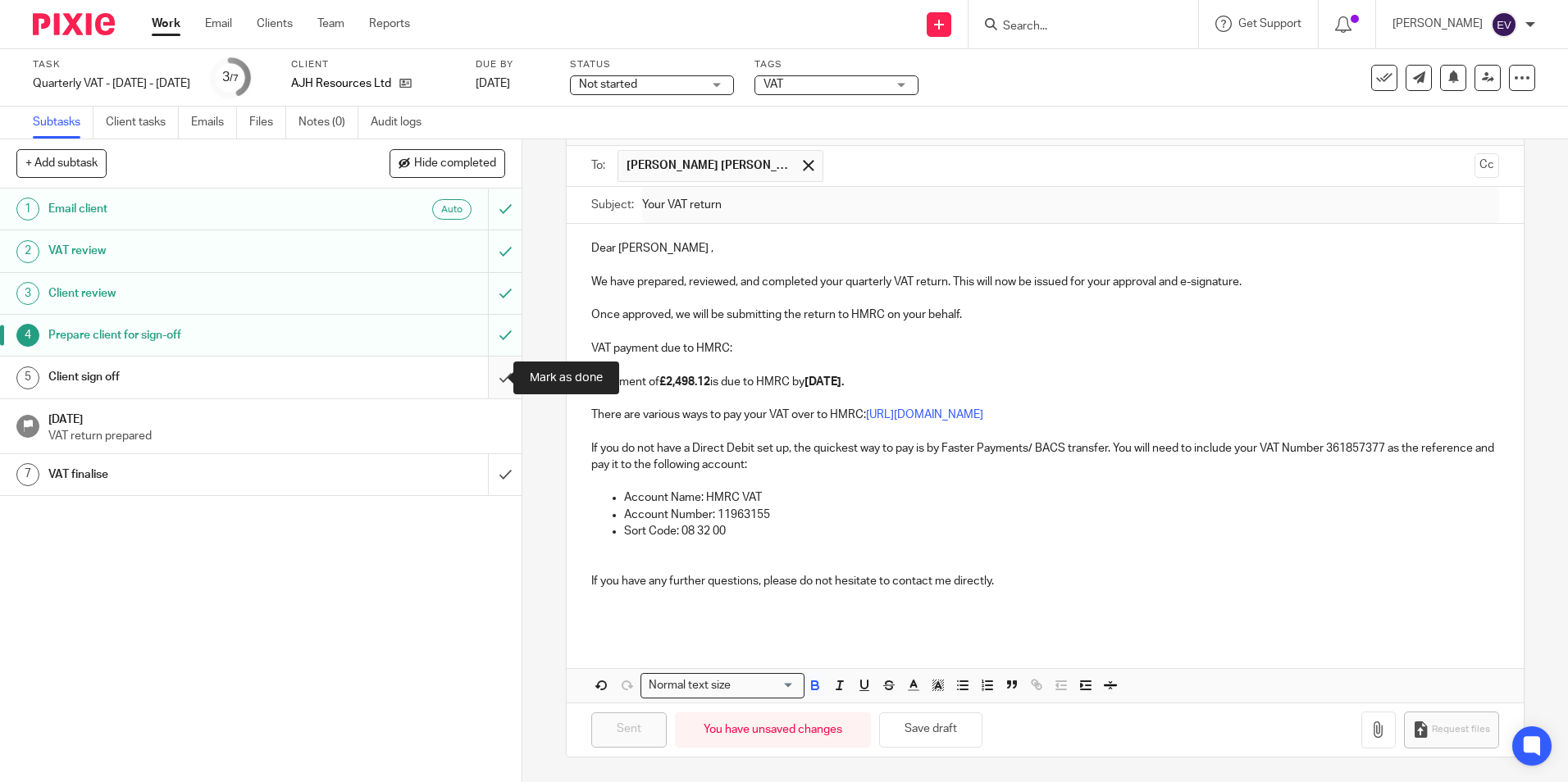
click at [487, 376] on input "submit" at bounding box center [260, 377] width 522 height 41
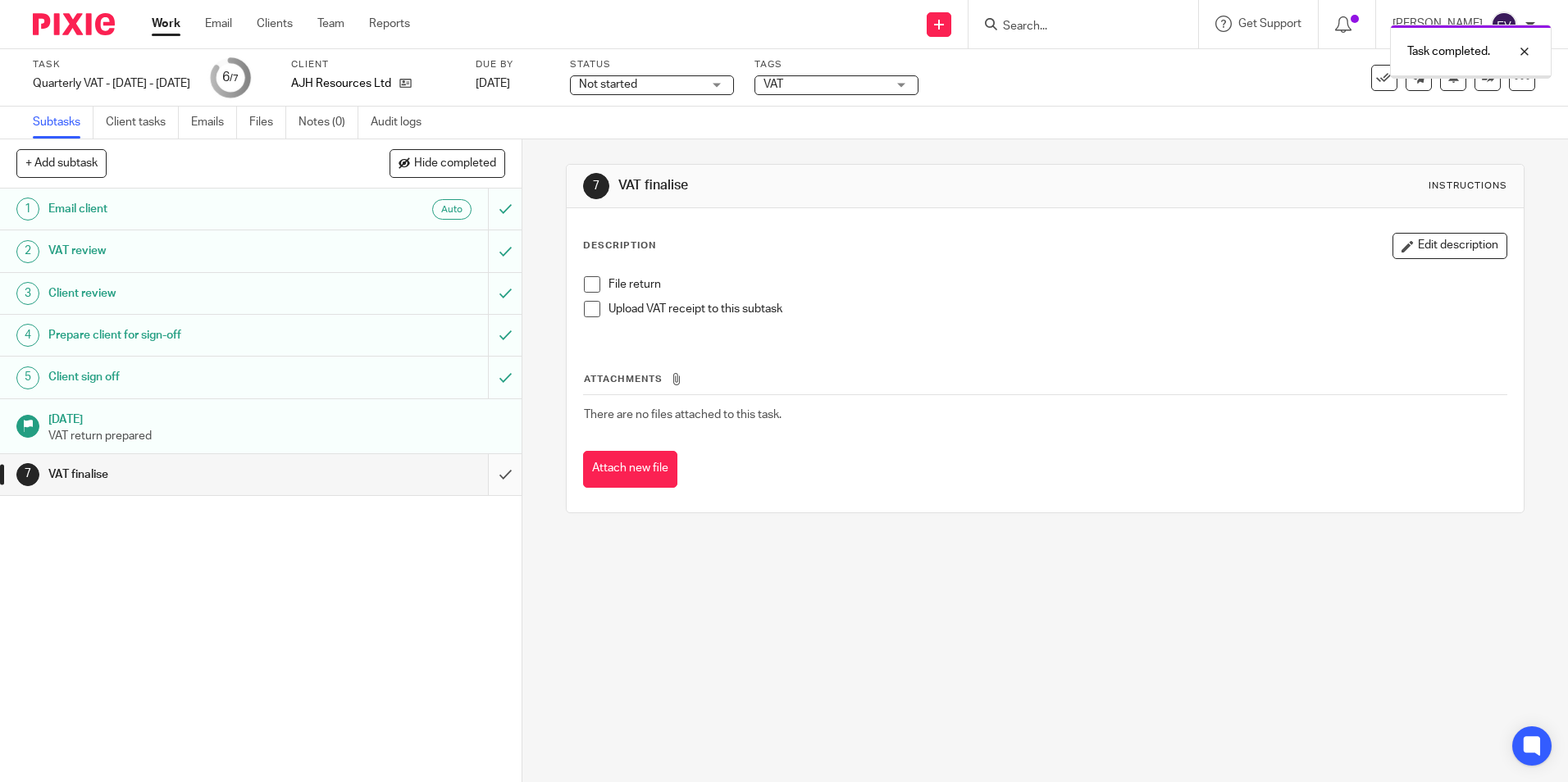
click at [487, 477] on input "submit" at bounding box center [260, 474] width 522 height 41
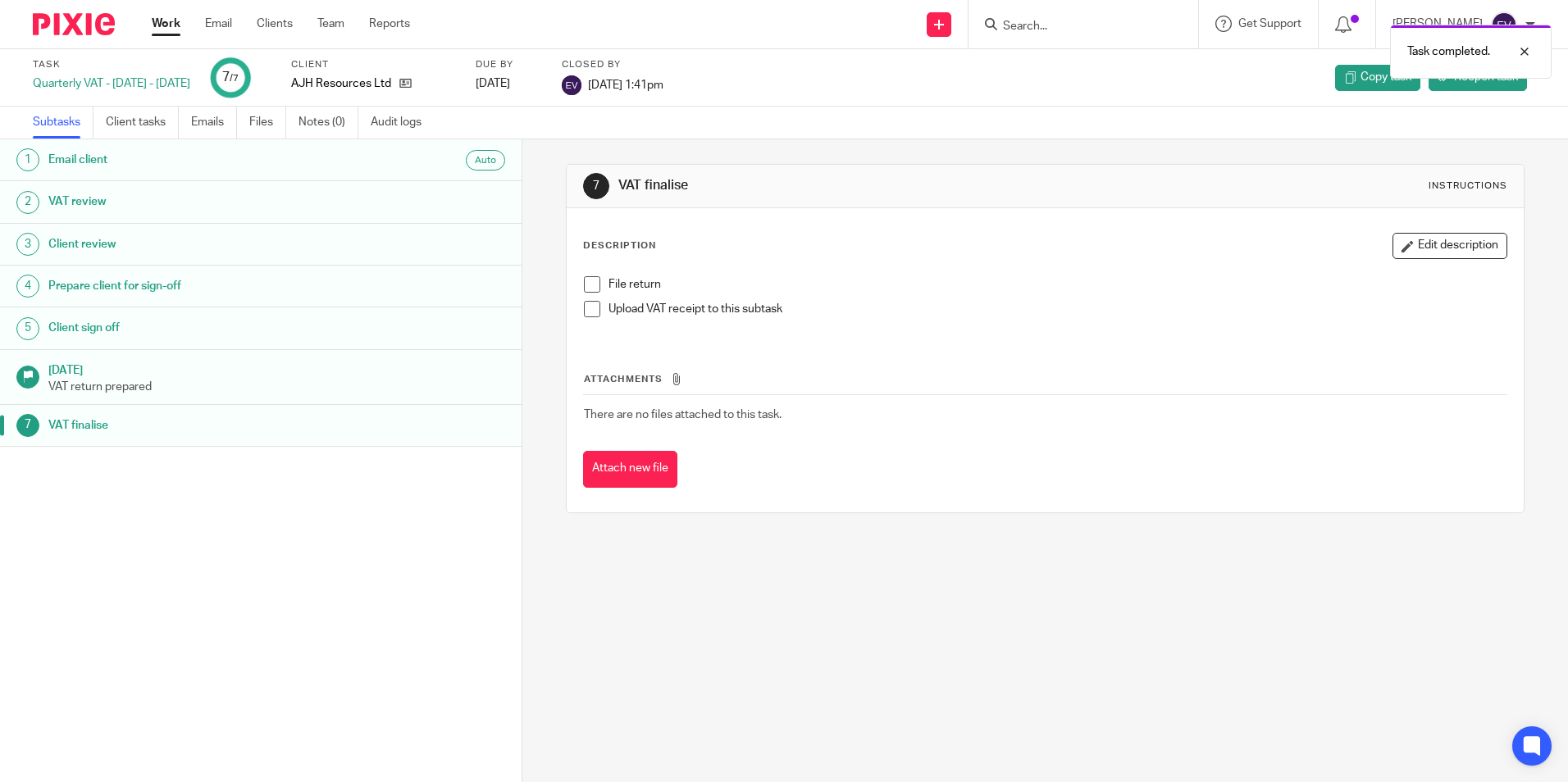
click at [164, 25] on link "Work" at bounding box center [166, 23] width 29 height 16
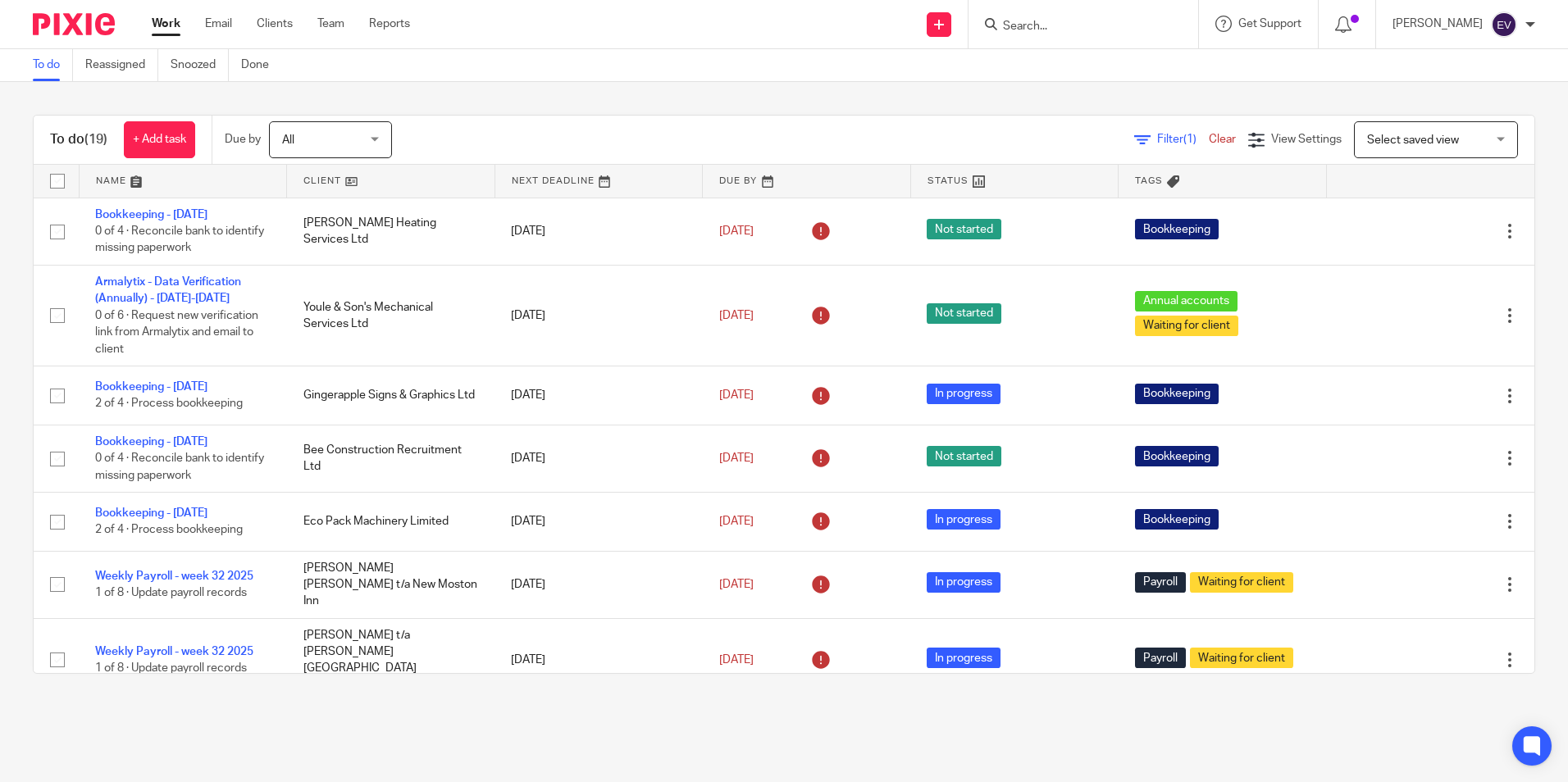
click at [1135, 179] on span "Tags" at bounding box center [1149, 180] width 28 height 9
click at [340, 178] on link at bounding box center [391, 181] width 207 height 33
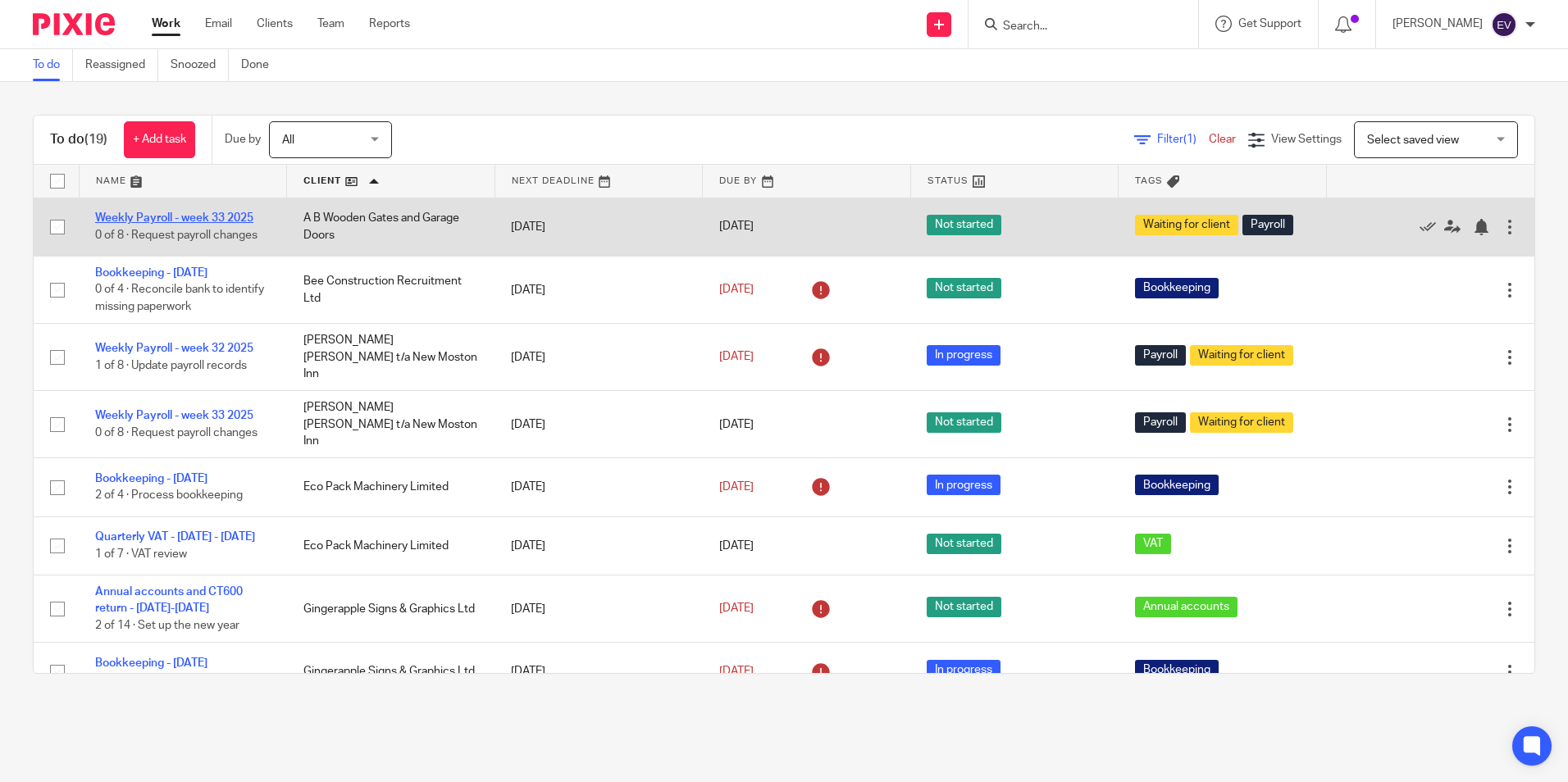
click at [192, 216] on link "Weekly Payroll - week 33 2025" at bounding box center [175, 218] width 158 height 12
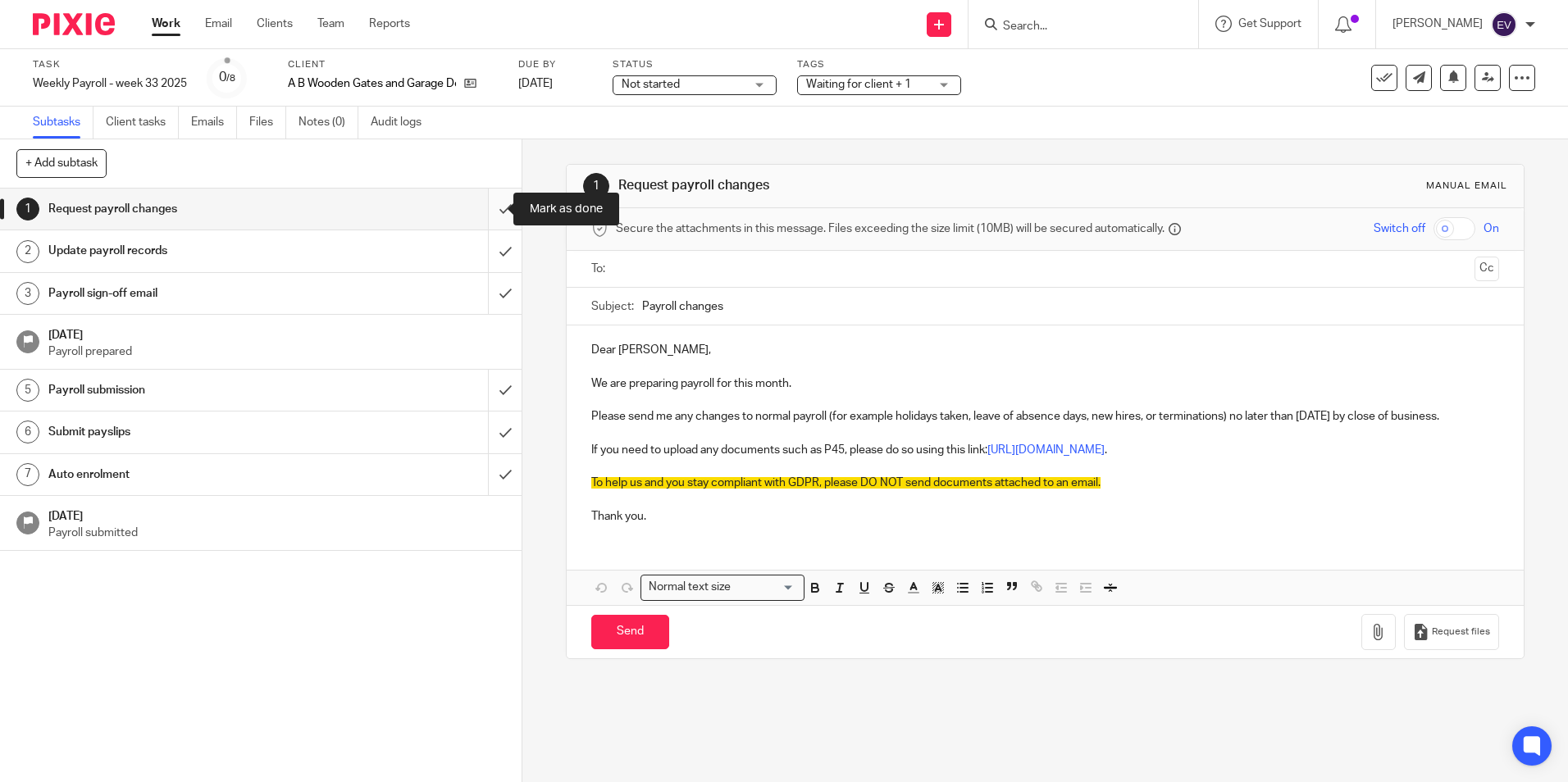
click at [493, 211] on input "submit" at bounding box center [260, 209] width 522 height 41
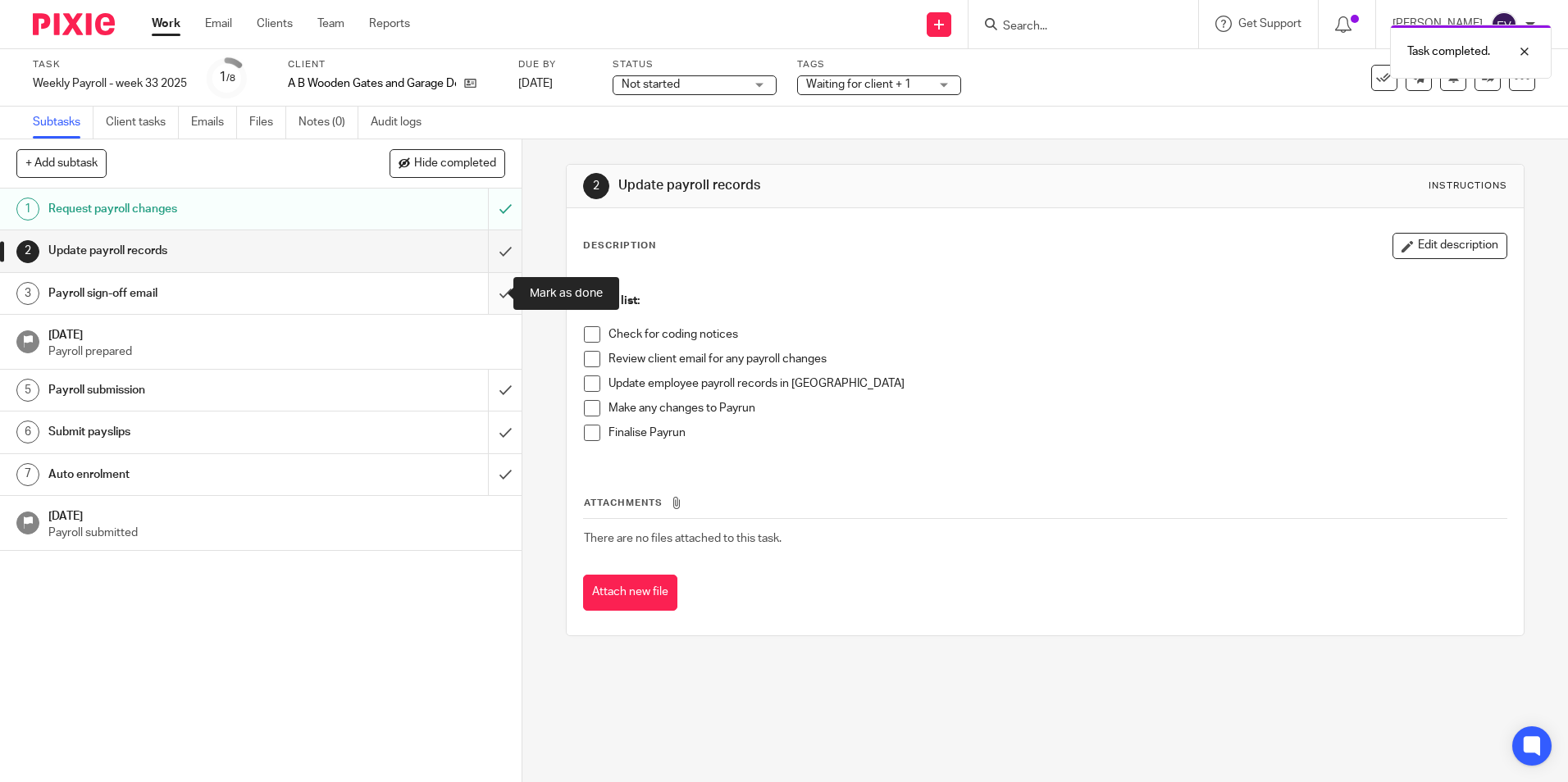
click at [487, 292] on input "submit" at bounding box center [260, 293] width 522 height 41
click at [483, 251] on input "submit" at bounding box center [260, 251] width 522 height 41
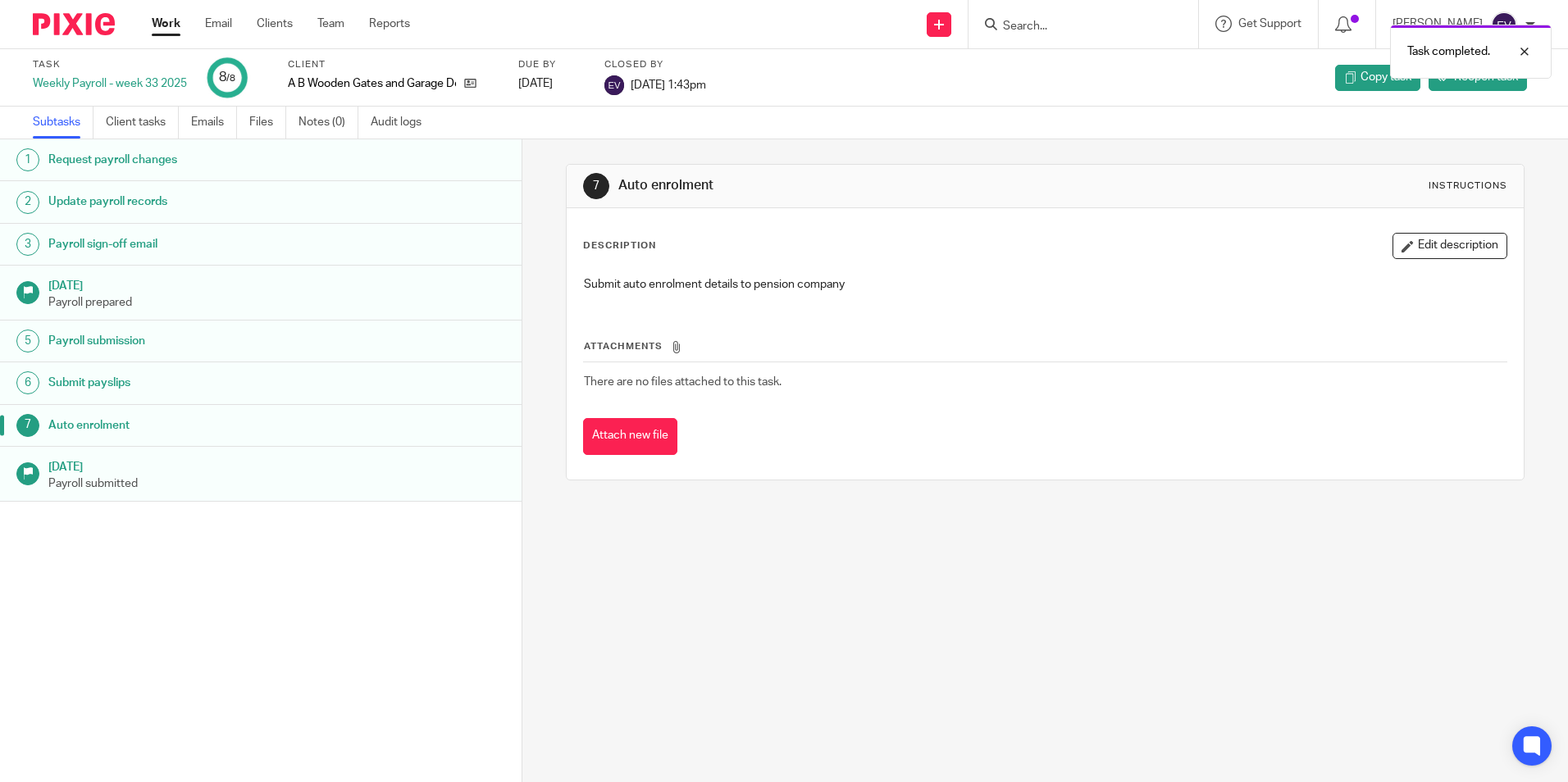
click at [168, 24] on link "Work" at bounding box center [166, 23] width 29 height 16
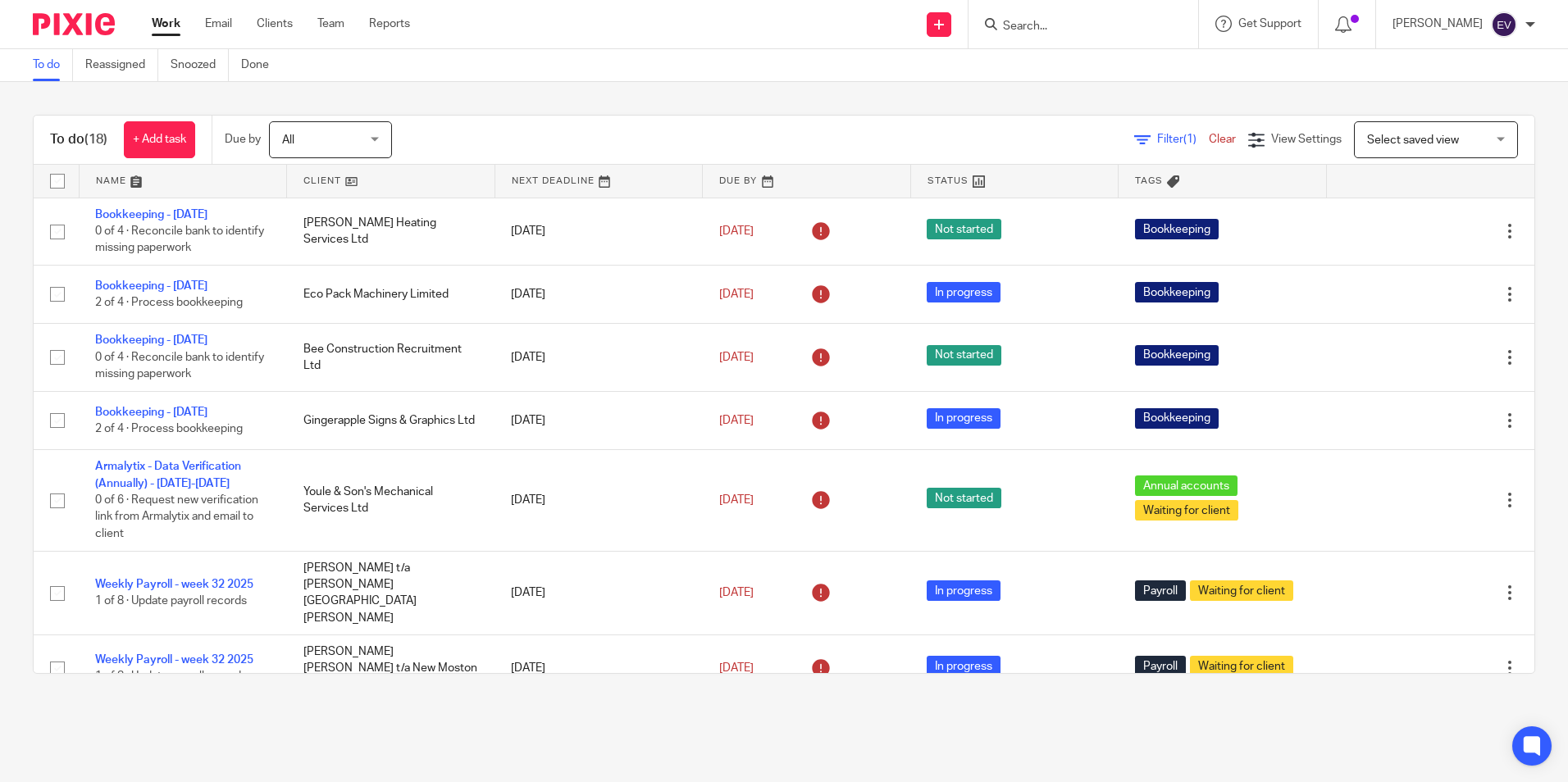
click at [347, 180] on link at bounding box center [391, 181] width 207 height 33
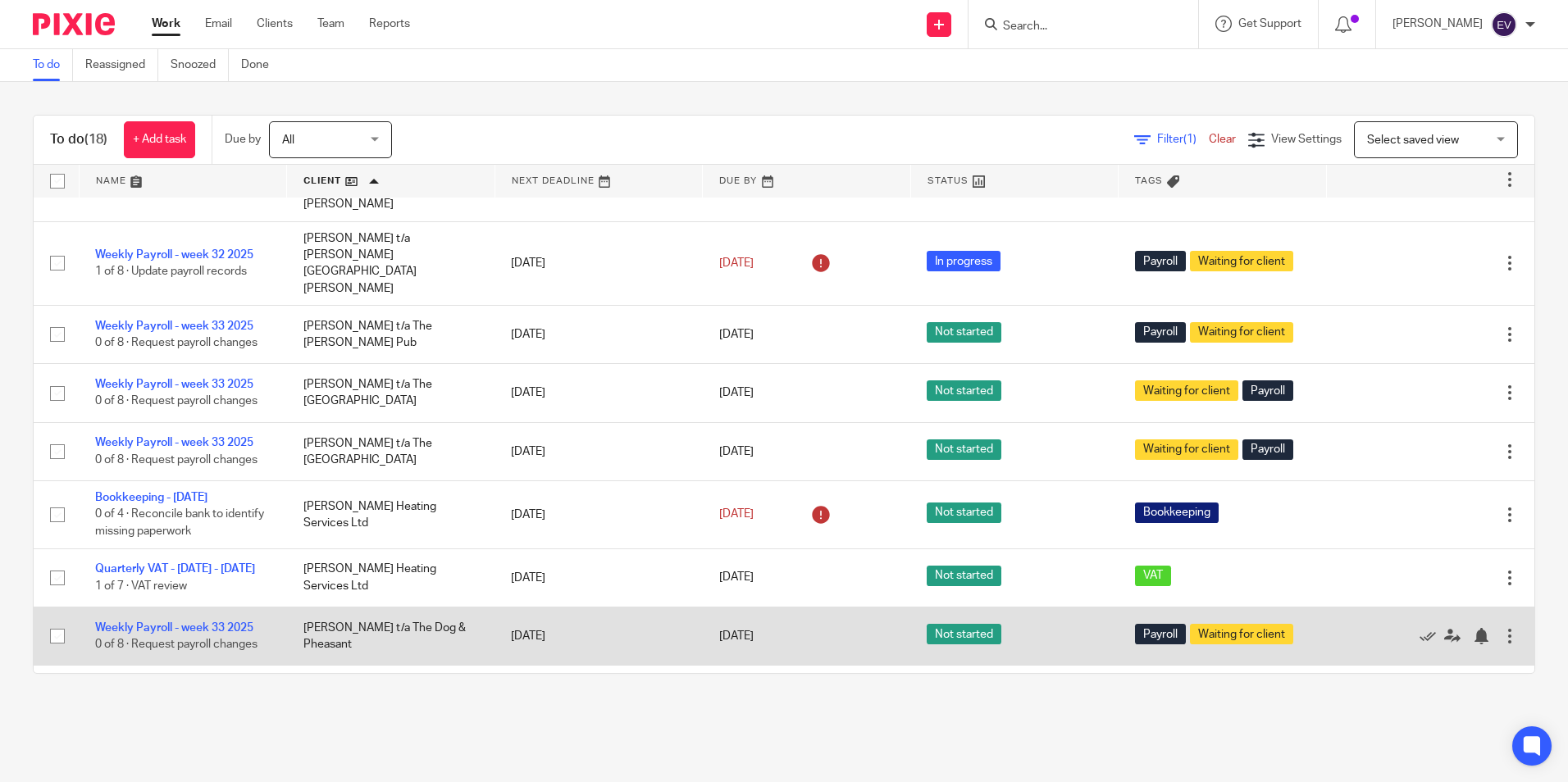
scroll to position [673, 0]
